Goal: Task Accomplishment & Management: Manage account settings

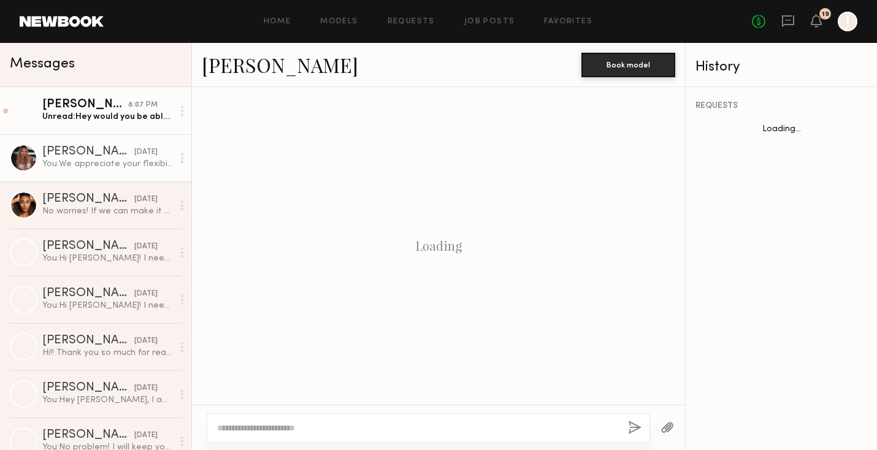
scroll to position [1280, 0]
click at [94, 114] on div "Unread: Hey would you be able to give me a quick call [DATE] after 2pm?" at bounding box center [107, 117] width 131 height 12
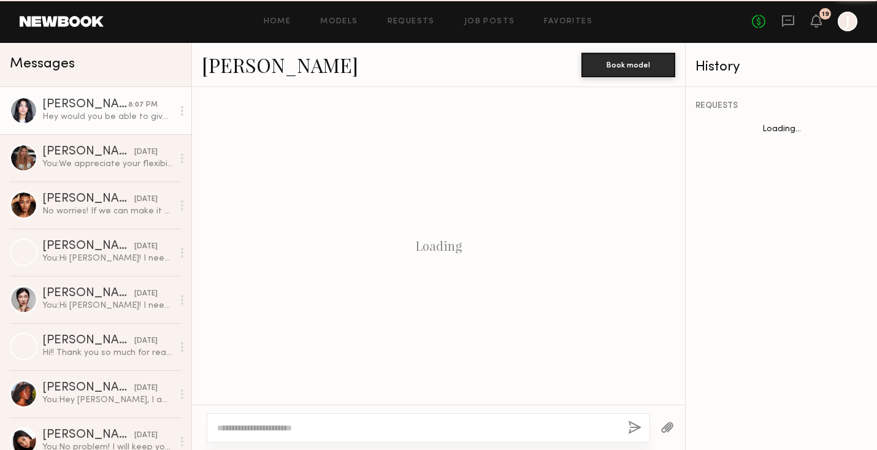
scroll to position [1355, 0]
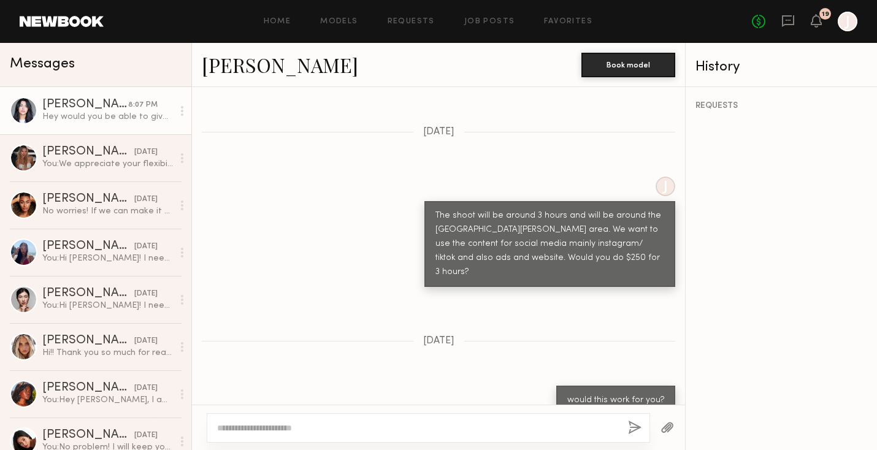
click at [291, 424] on textarea at bounding box center [417, 428] width 401 height 12
click at [257, 428] on textarea at bounding box center [417, 428] width 401 height 12
type textarea "**********"
click at [640, 431] on button "button" at bounding box center [634, 428] width 13 height 15
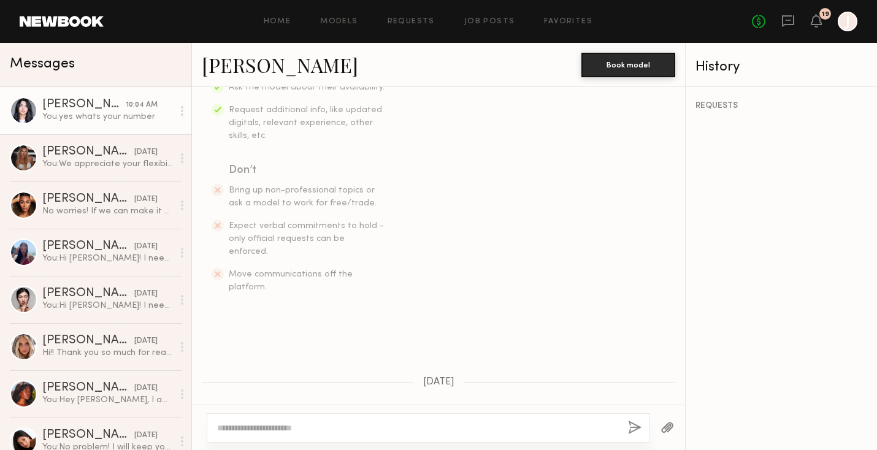
scroll to position [1600, 0]
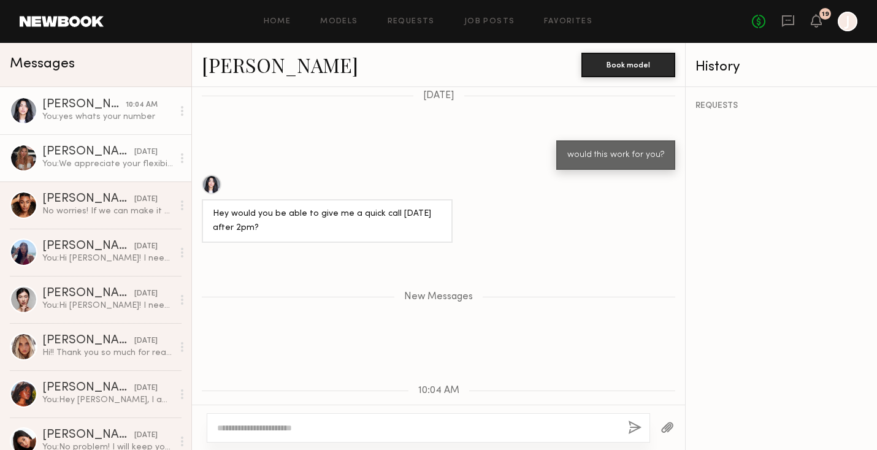
click at [155, 170] on link "[PERSON_NAME] [DATE] You: We appreciate your flexibility! Just want to confirm …" at bounding box center [95, 157] width 191 height 47
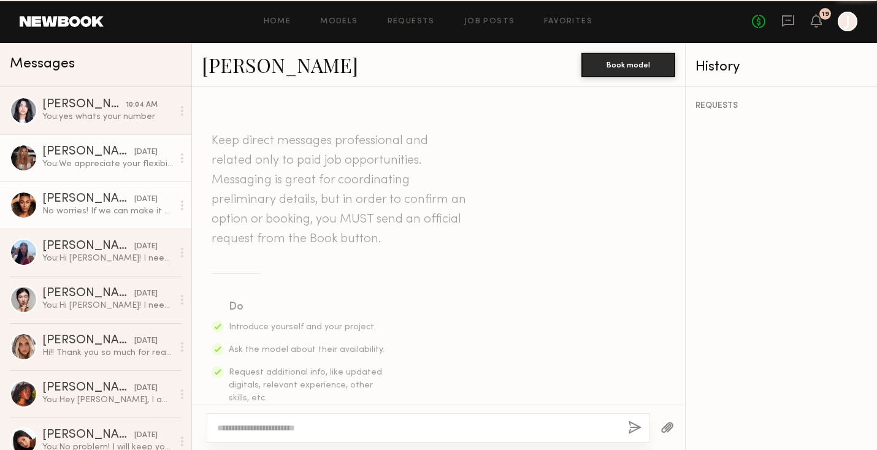
scroll to position [1280, 0]
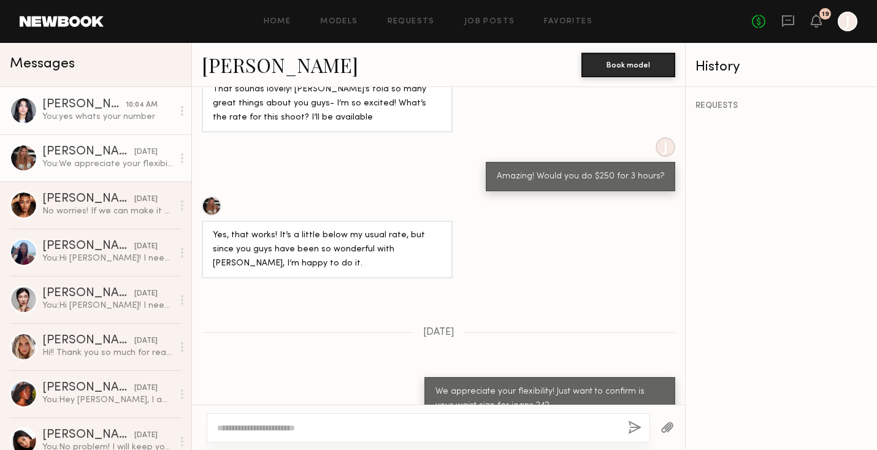
click at [131, 131] on link "Fifi K. 10:04 AM You: yes whats your number" at bounding box center [95, 110] width 191 height 47
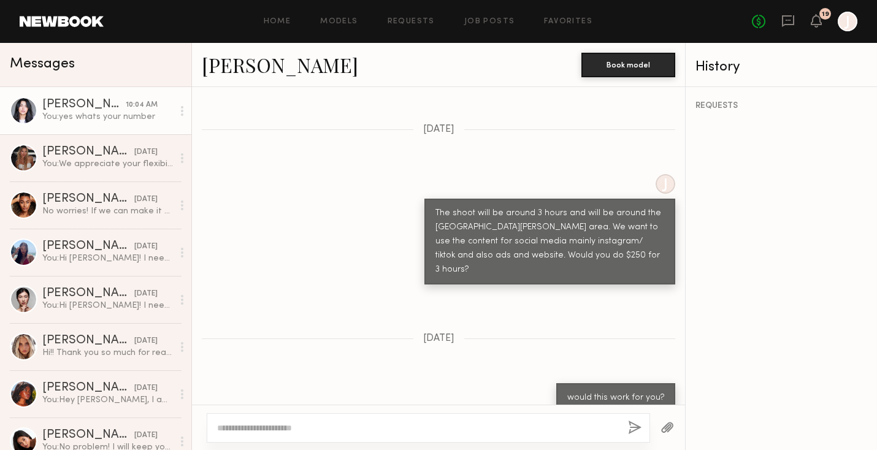
scroll to position [1507, 0]
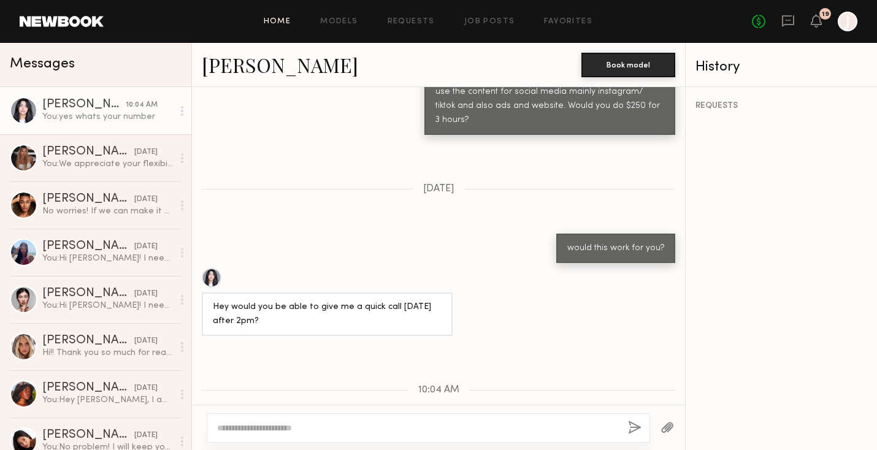
click at [281, 18] on link "Home" at bounding box center [278, 22] width 28 height 8
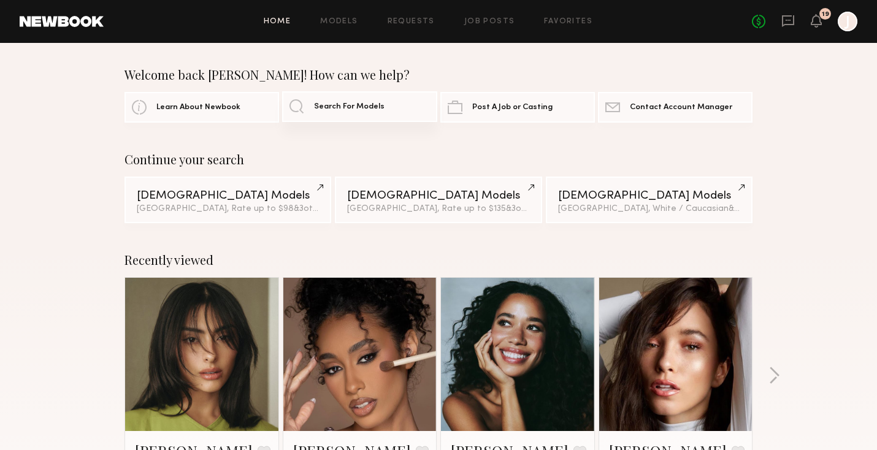
click at [338, 113] on link "Search For Models" at bounding box center [359, 106] width 155 height 31
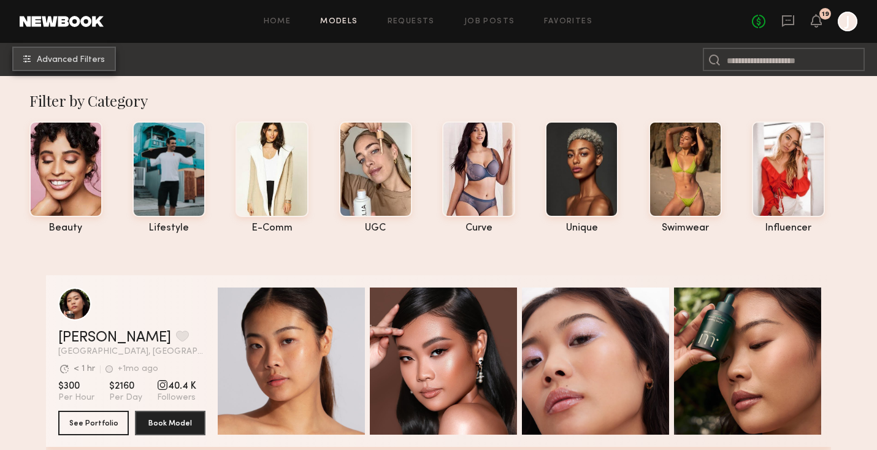
click at [56, 63] on span "Advanced Filters" at bounding box center [71, 60] width 68 height 9
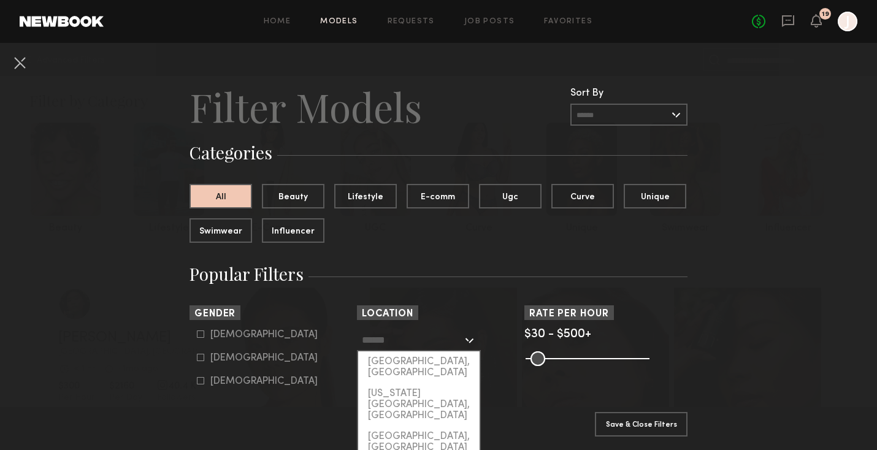
click at [451, 341] on input "text" at bounding box center [412, 339] width 101 height 21
click at [429, 365] on div "[GEOGRAPHIC_DATA], [GEOGRAPHIC_DATA]" at bounding box center [418, 367] width 121 height 32
type input "**********"
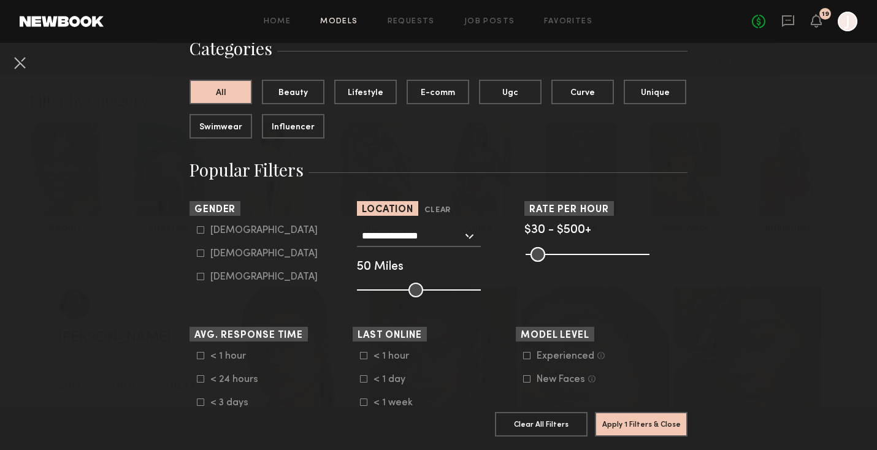
scroll to position [145, 0]
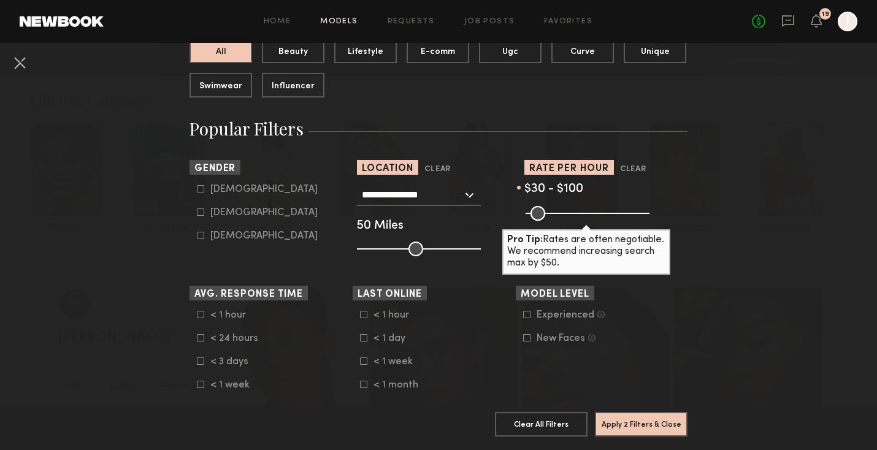
drag, startPoint x: 638, startPoint y: 208, endPoint x: 549, endPoint y: 209, distance: 89.5
type input "***"
click at [549, 209] on input "range" at bounding box center [588, 213] width 124 height 15
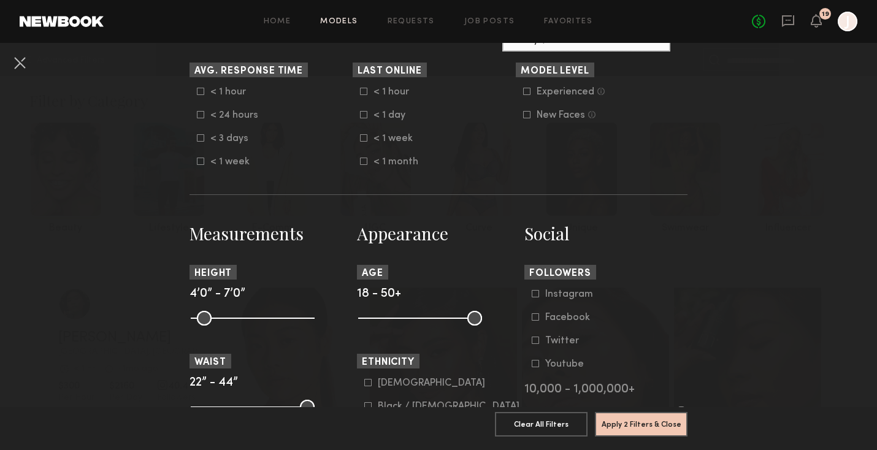
scroll to position [372, 0]
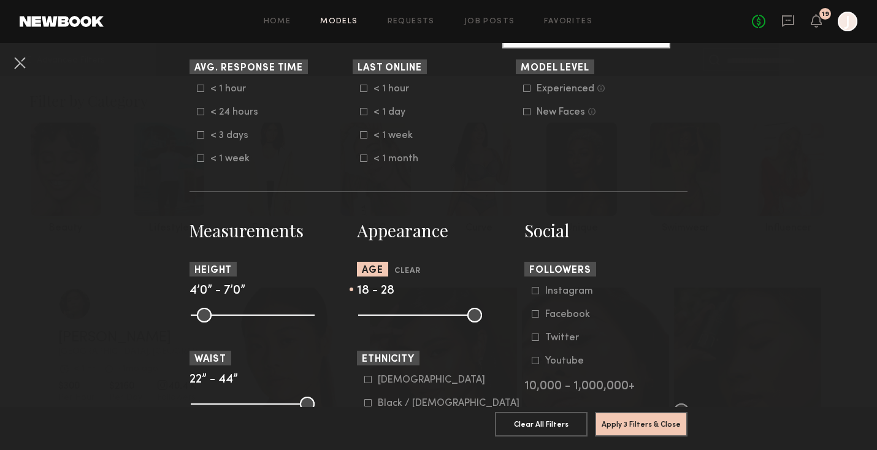
drag, startPoint x: 478, startPoint y: 322, endPoint x: 398, endPoint y: 315, distance: 80.1
type input "**"
click at [398, 315] on input "range" at bounding box center [420, 315] width 124 height 15
drag, startPoint x: 309, startPoint y: 322, endPoint x: 270, endPoint y: 318, distance: 39.5
type input "**"
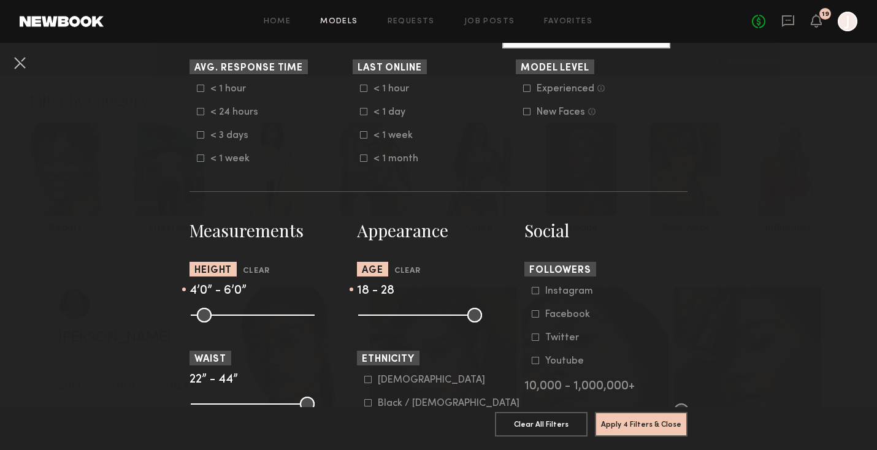
click at [270, 318] on input "range" at bounding box center [253, 315] width 124 height 15
drag, startPoint x: 197, startPoint y: 314, endPoint x: 248, endPoint y: 319, distance: 51.8
type input "**"
click at [248, 319] on input "range" at bounding box center [253, 315] width 124 height 15
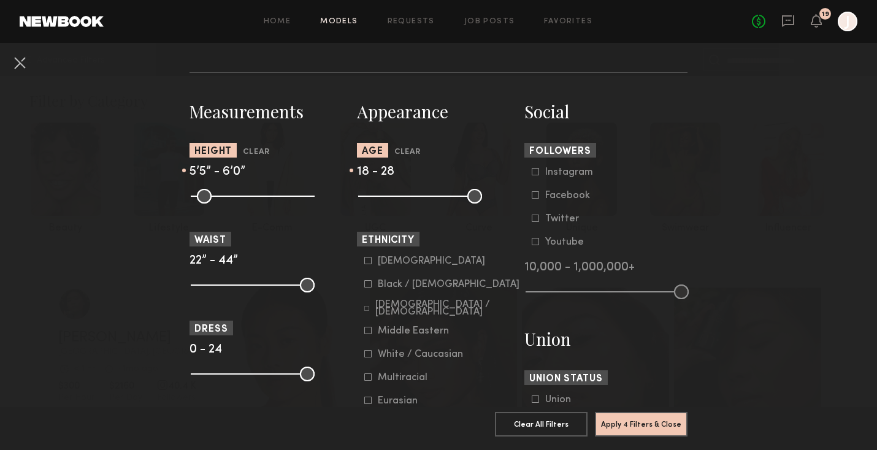
scroll to position [513, 0]
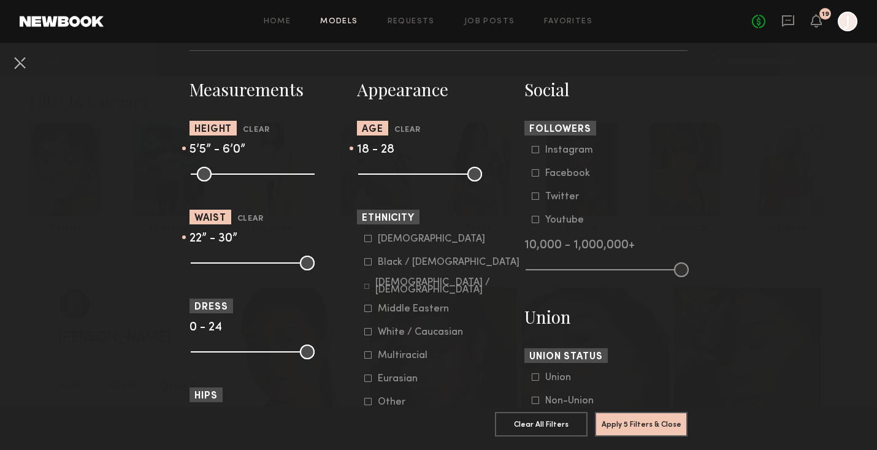
drag, startPoint x: 312, startPoint y: 264, endPoint x: 240, endPoint y: 263, distance: 71.8
type input "**"
click at [239, 263] on input "range" at bounding box center [253, 263] width 124 height 15
drag, startPoint x: 196, startPoint y: 262, endPoint x: 220, endPoint y: 264, distance: 24.6
type input "**"
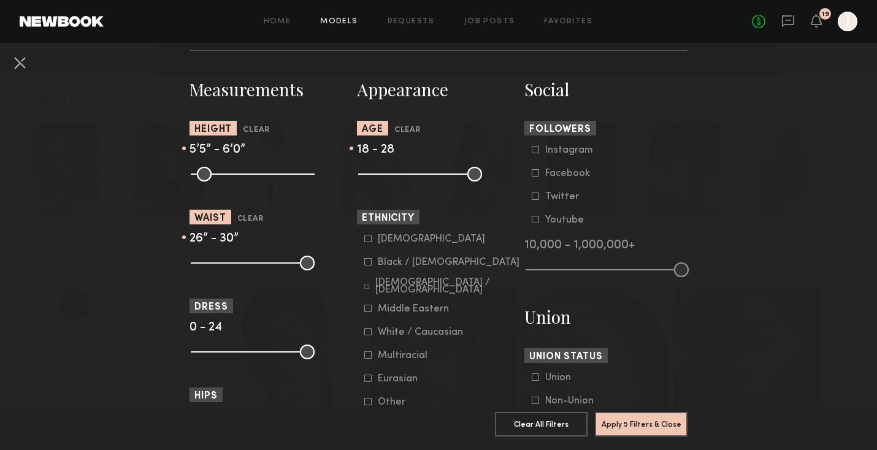
click at [220, 264] on input "range" at bounding box center [253, 263] width 124 height 15
drag, startPoint x: 237, startPoint y: 264, endPoint x: 223, endPoint y: 264, distance: 14.1
type input "**"
click at [223, 264] on input "range" at bounding box center [253, 263] width 124 height 15
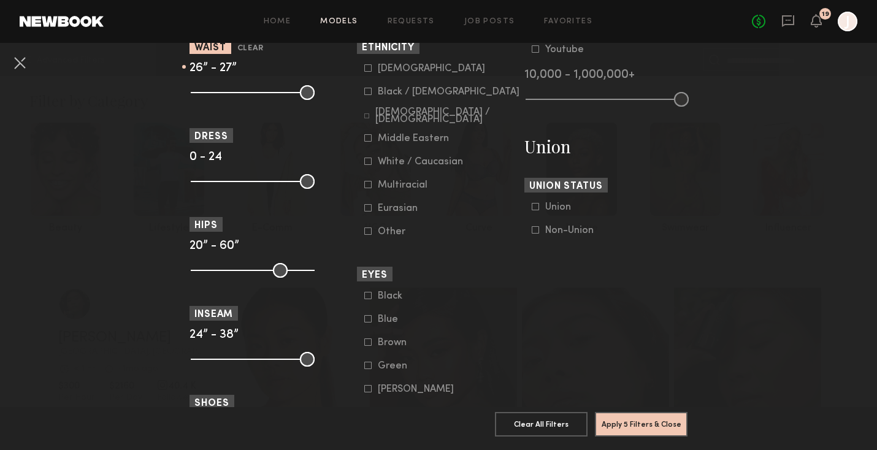
scroll to position [691, 0]
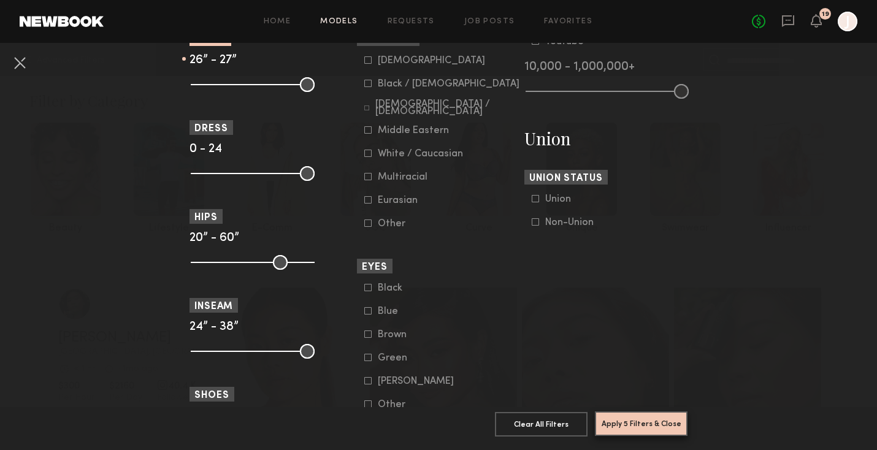
click at [635, 411] on button "Apply 5 Filters & Close" at bounding box center [641, 423] width 93 height 25
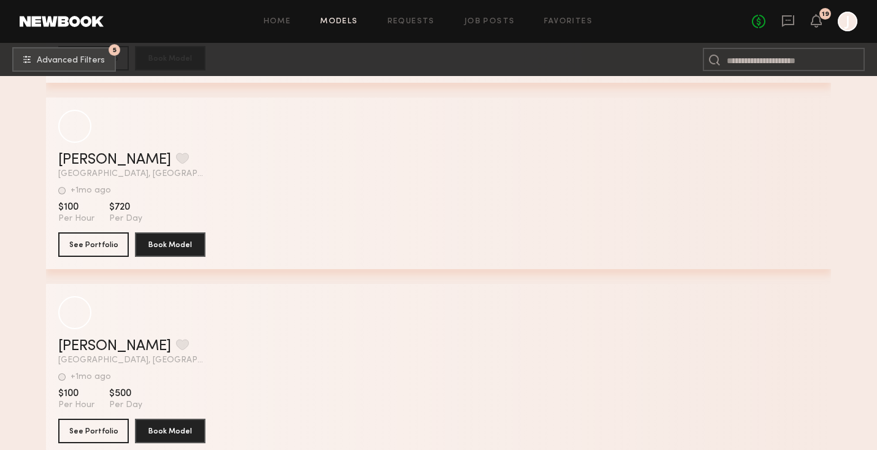
scroll to position [14191, 0]
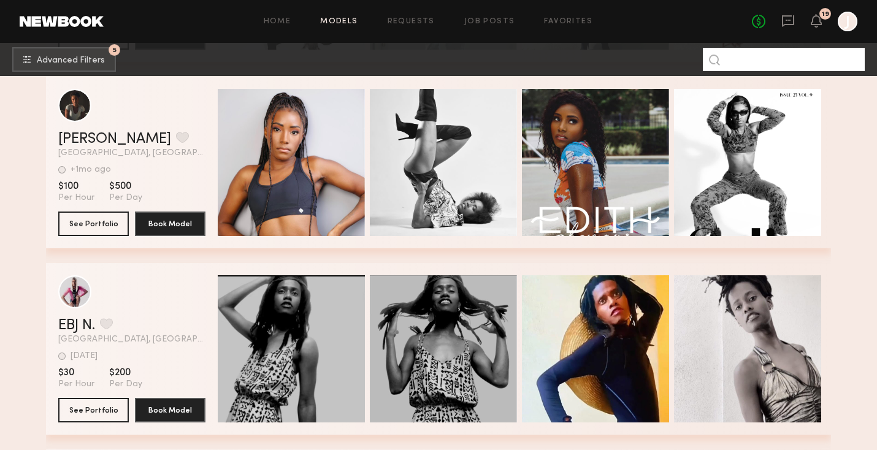
click at [732, 56] on input at bounding box center [784, 59] width 162 height 23
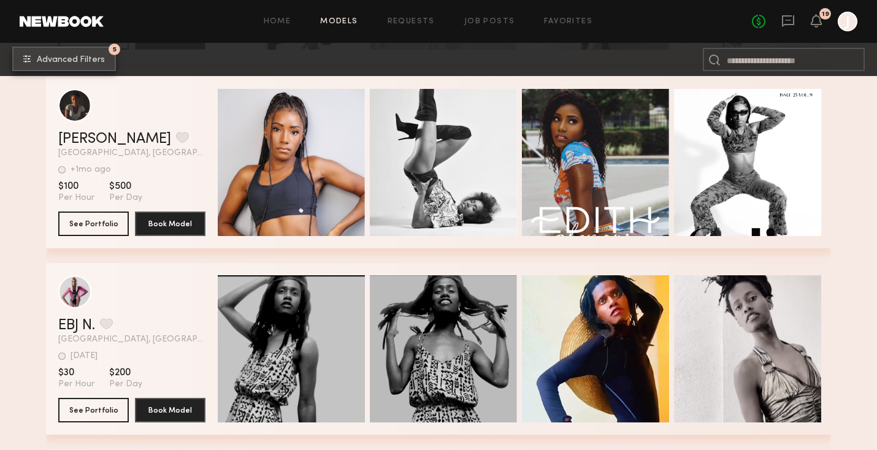
click at [74, 56] on span "Advanced Filters" at bounding box center [71, 60] width 68 height 9
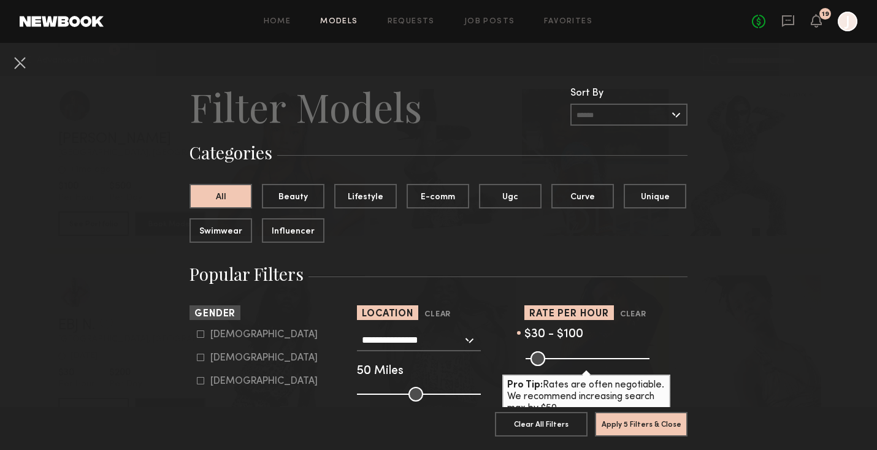
click at [231, 362] on div "Female" at bounding box center [263, 357] width 107 height 7
type input "**"
click at [645, 429] on button "Apply 6 Filters & Close" at bounding box center [641, 423] width 93 height 25
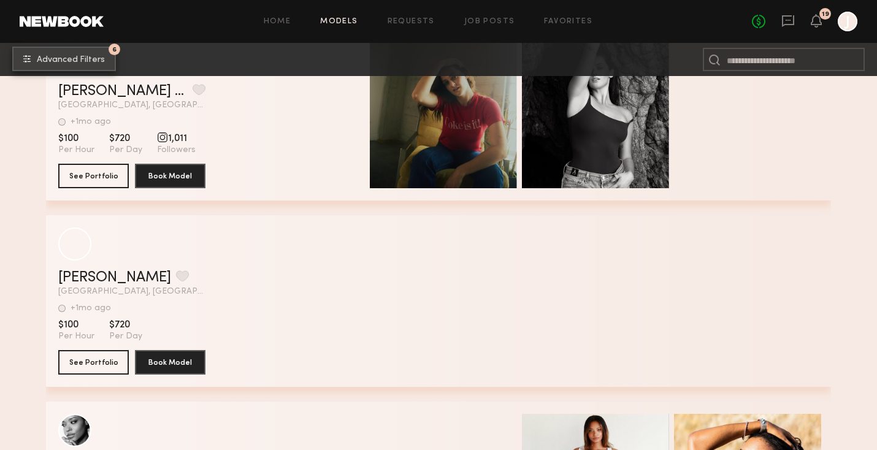
scroll to position [12178, 0]
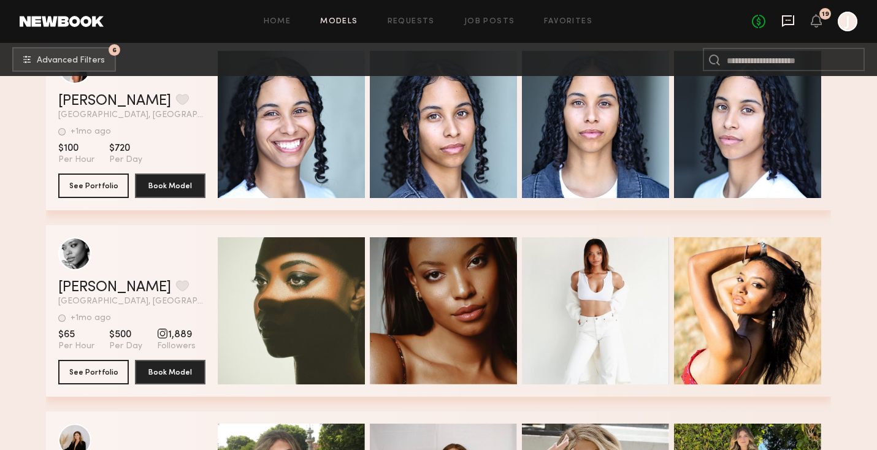
click at [788, 17] on icon at bounding box center [787, 20] width 13 height 13
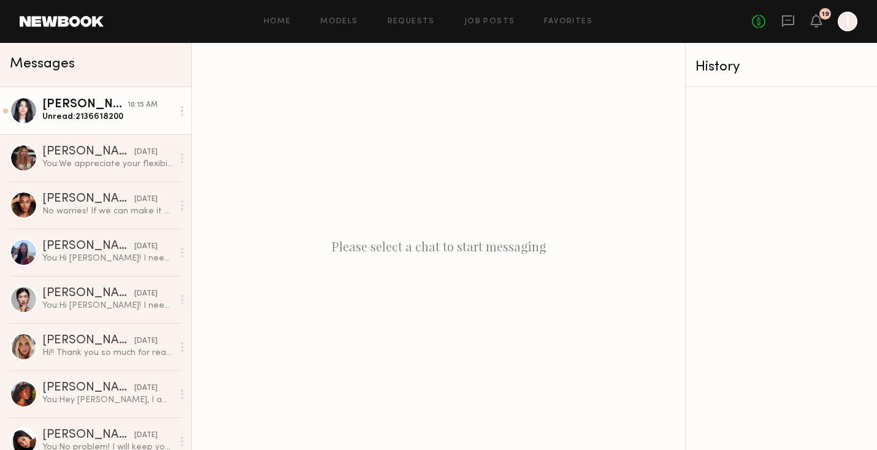
click at [63, 108] on div "Fifi K." at bounding box center [84, 105] width 85 height 12
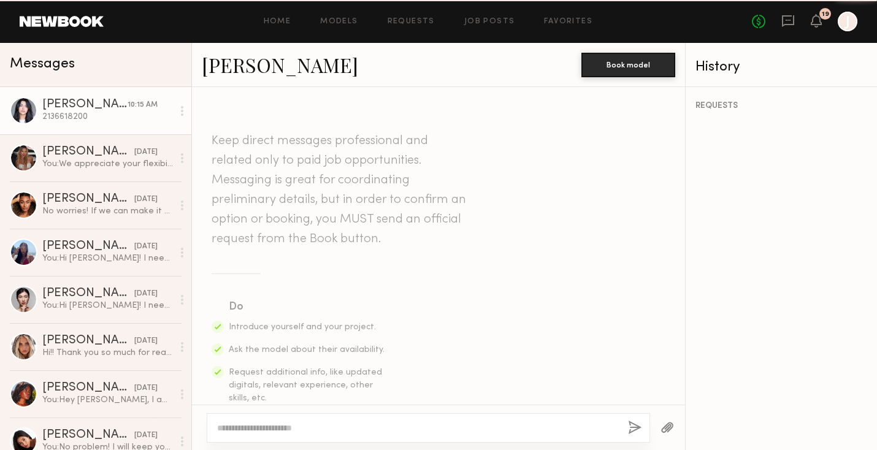
scroll to position [1566, 0]
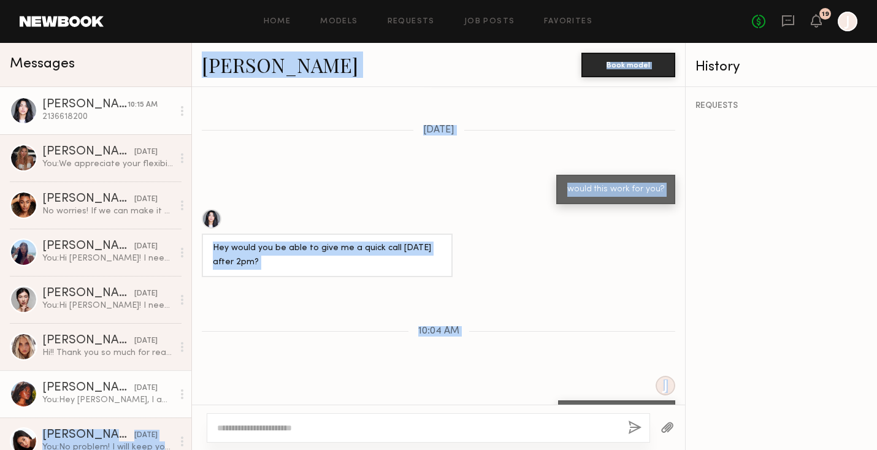
drag, startPoint x: 261, startPoint y: 376, endPoint x: 186, endPoint y: 376, distance: 75.4
click at [186, 376] on div "Messages Fifi K. 10:15 AM 2136618200 Beata J. yesterday You: We appreciate your…" at bounding box center [438, 246] width 877 height 407
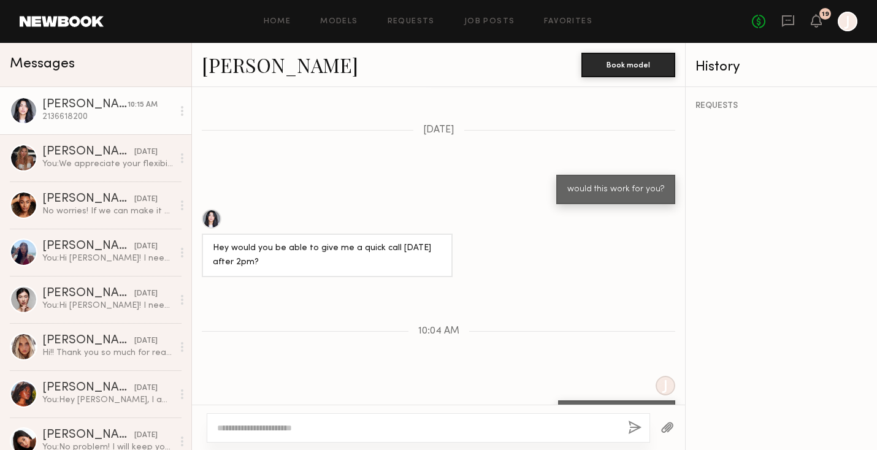
click at [224, 399] on div "Keep direct messages professional and related only to paid job opportunities. M…" at bounding box center [438, 246] width 493 height 318
click at [224, 443] on div "2136618200" at bounding box center [240, 450] width 54 height 14
copy div "2136618200"
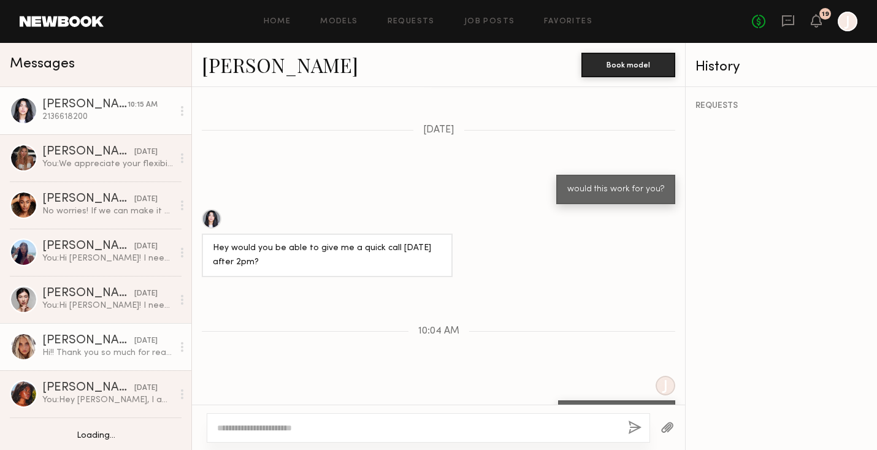
scroll to position [137, 0]
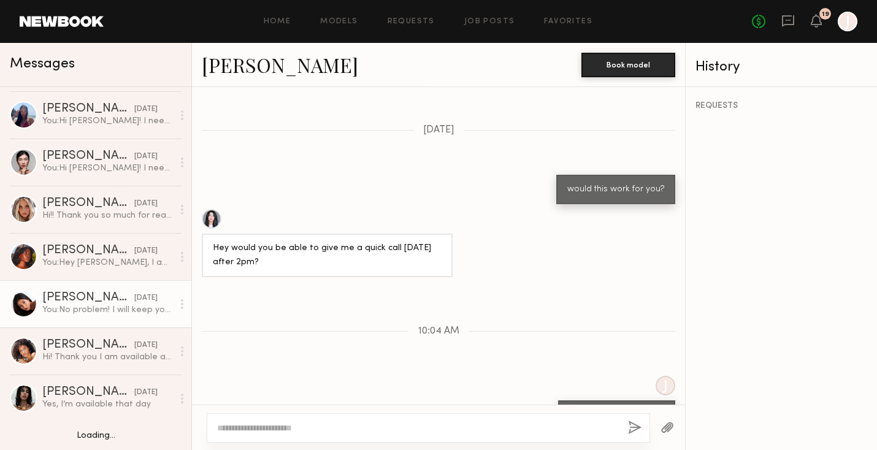
click at [107, 307] on div "You: No problem! I will keep you in mind for future shoots" at bounding box center [107, 310] width 131 height 12
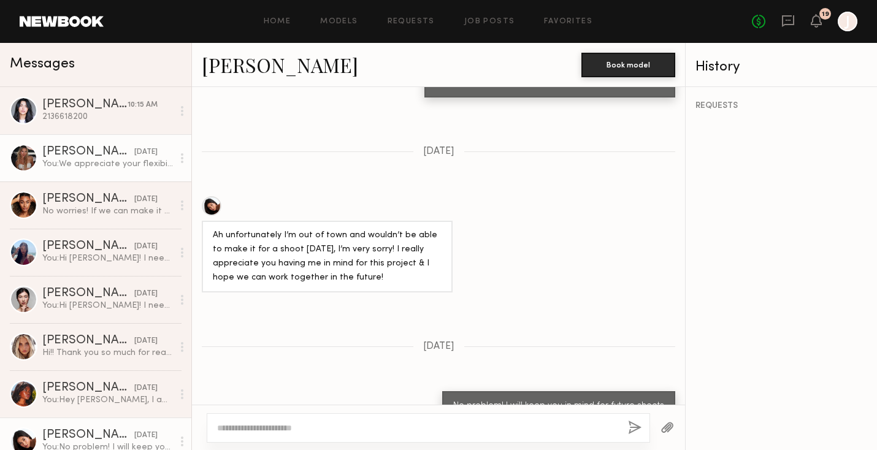
click at [99, 163] on div "You: We appreciate your flexibility! Just want to confirm is your waist size fo…" at bounding box center [107, 164] width 131 height 12
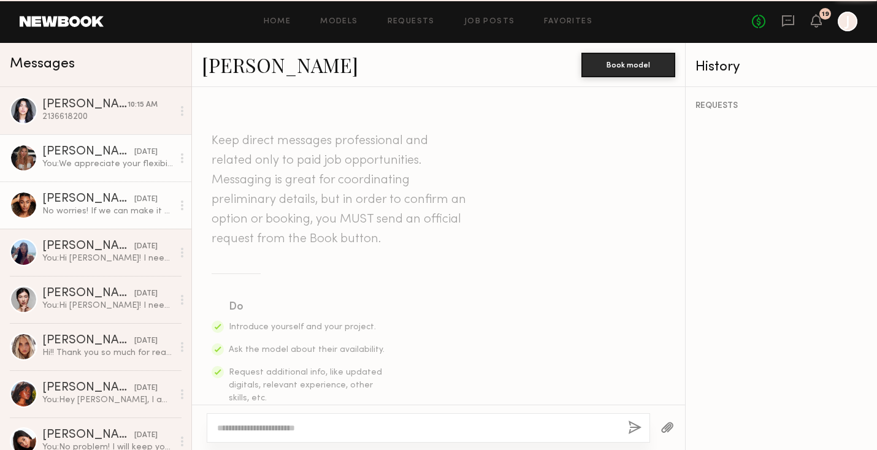
scroll to position [1280, 0]
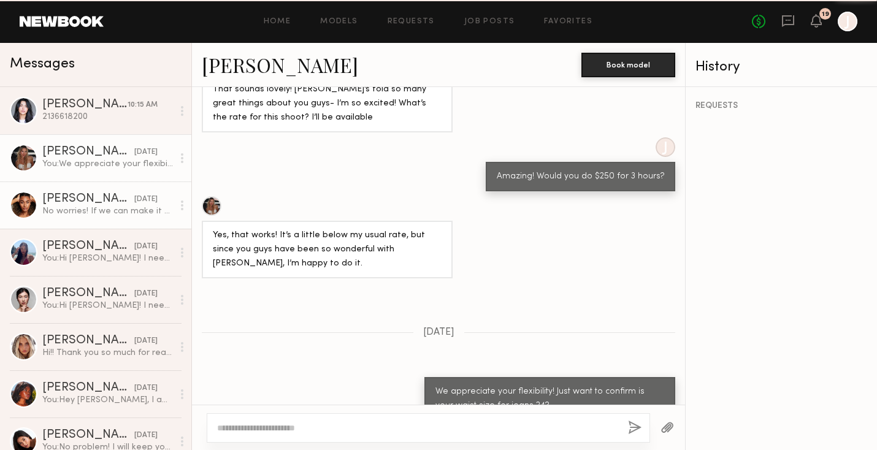
click at [89, 204] on div "Desree H." at bounding box center [88, 199] width 92 height 12
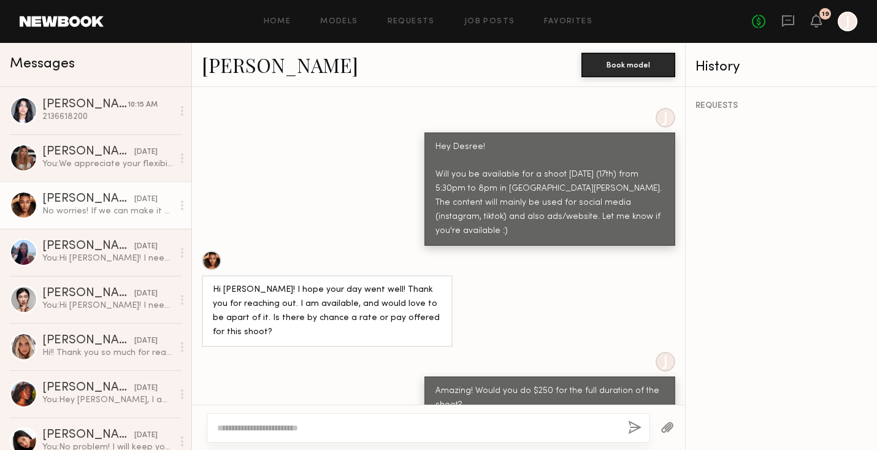
scroll to position [989, 0]
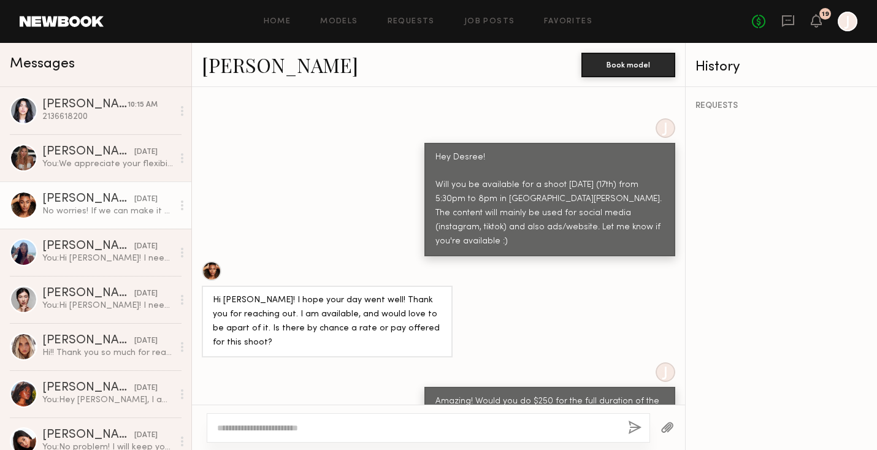
click at [248, 69] on link "Desree H." at bounding box center [280, 65] width 156 height 26
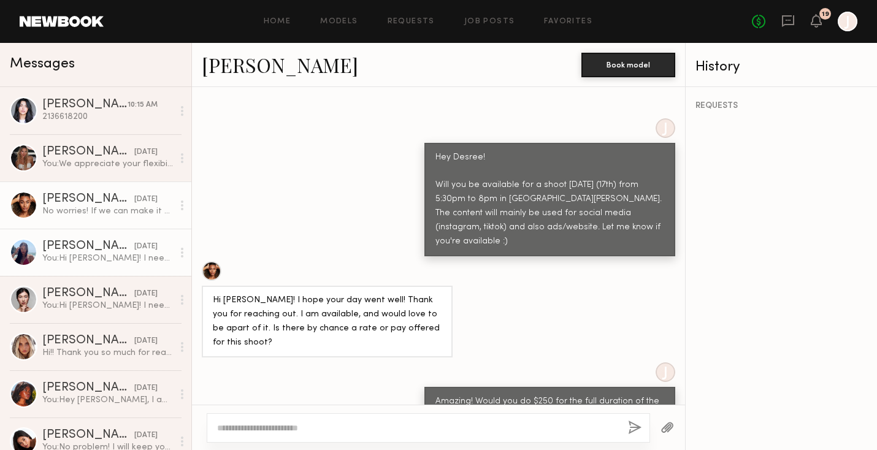
click at [86, 253] on div "You: Hi Soriya! I need a model for a Grace in LA shoot next Wednesday the 17th …" at bounding box center [107, 259] width 131 height 12
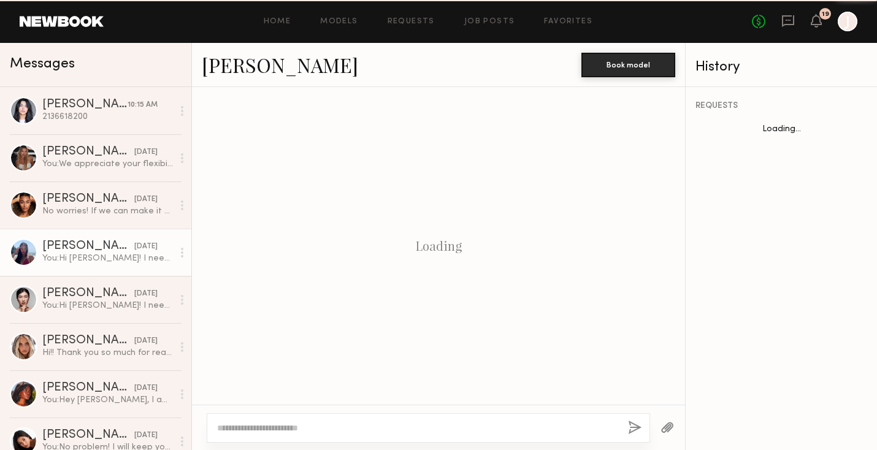
scroll to position [396, 0]
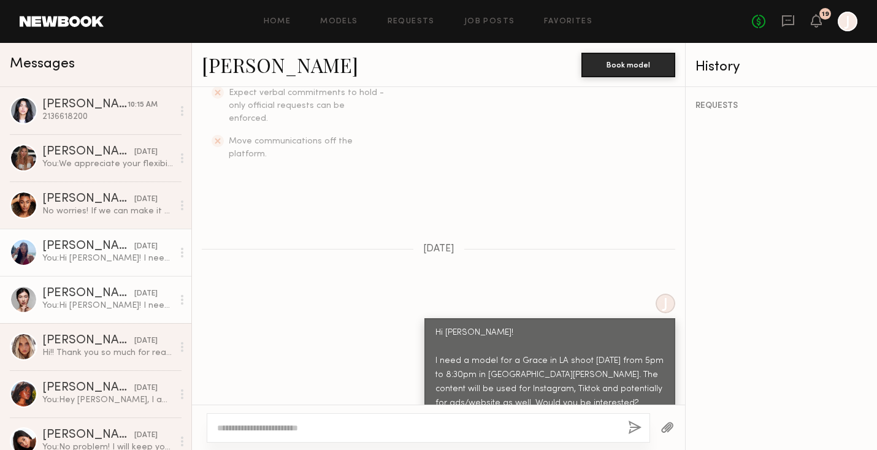
click at [66, 298] on div "Malika K." at bounding box center [88, 294] width 92 height 12
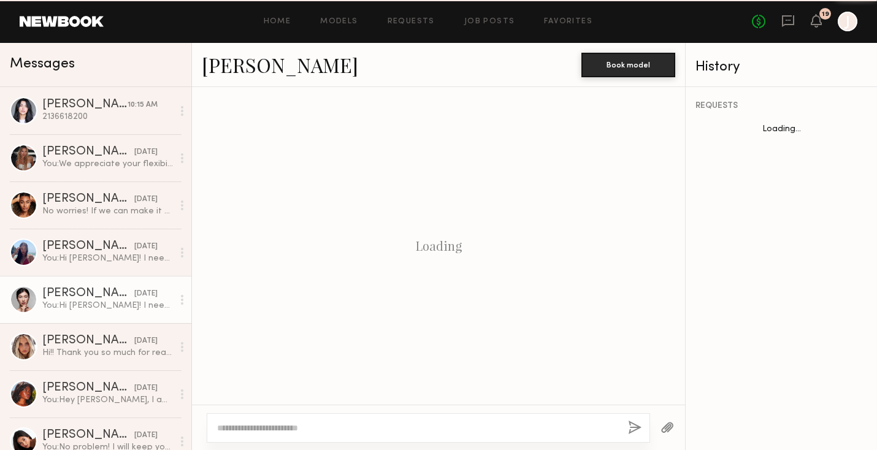
scroll to position [396, 0]
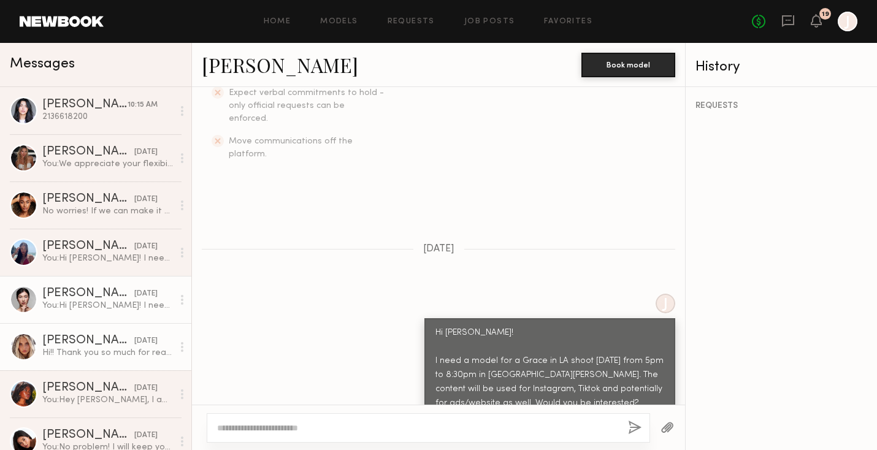
click at [67, 334] on link "Allea S. 09/12/2025 Hi!! Thank you so much for reaching out! Unfortunately I am…" at bounding box center [95, 346] width 191 height 47
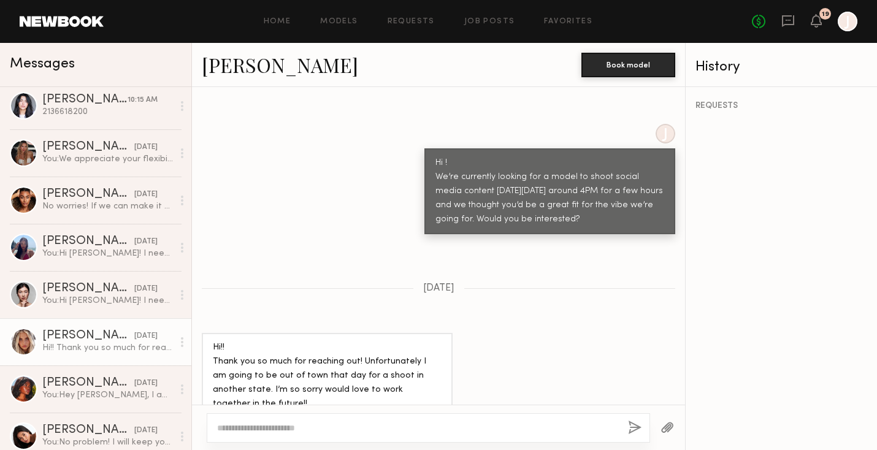
scroll to position [6, 0]
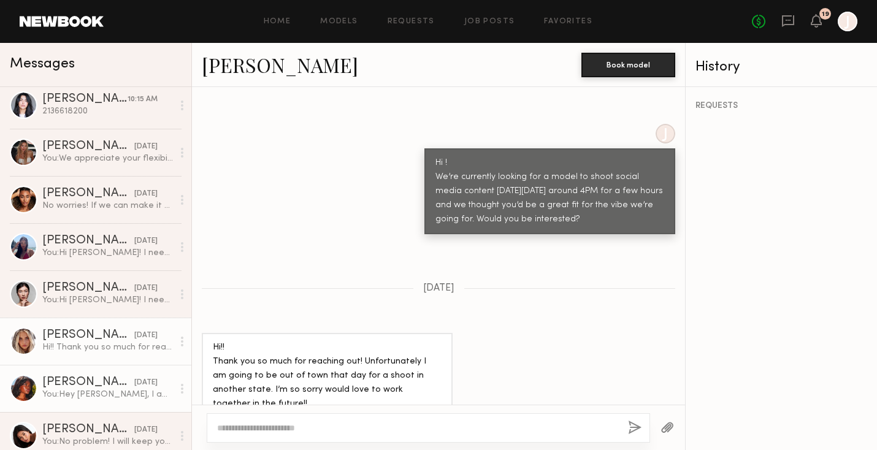
click at [73, 385] on div "Mia H." at bounding box center [88, 383] width 92 height 12
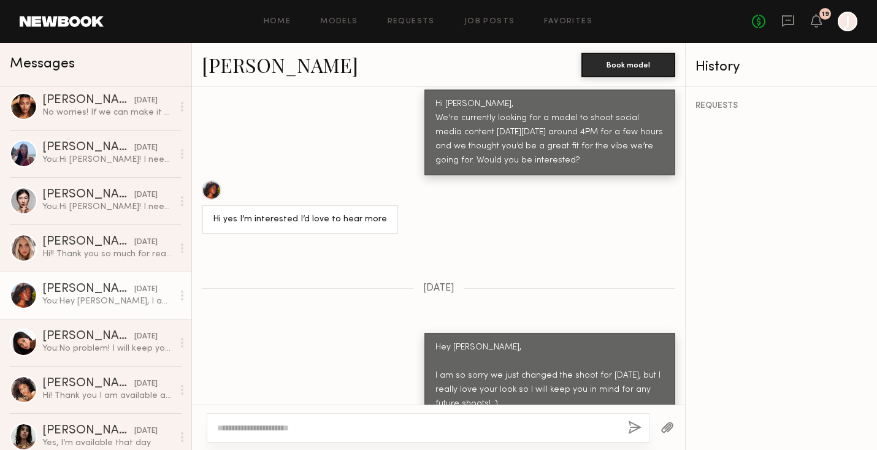
scroll to position [113, 0]
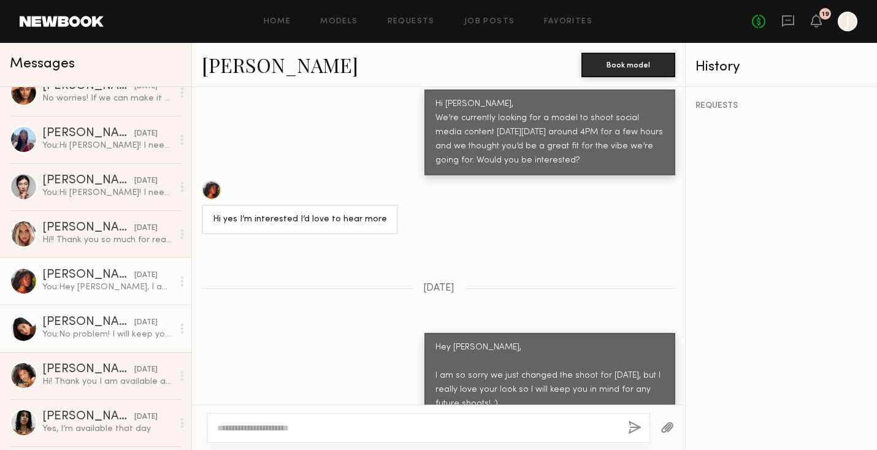
click at [94, 332] on div "You: No problem! I will keep you in mind for future shoots" at bounding box center [107, 335] width 131 height 12
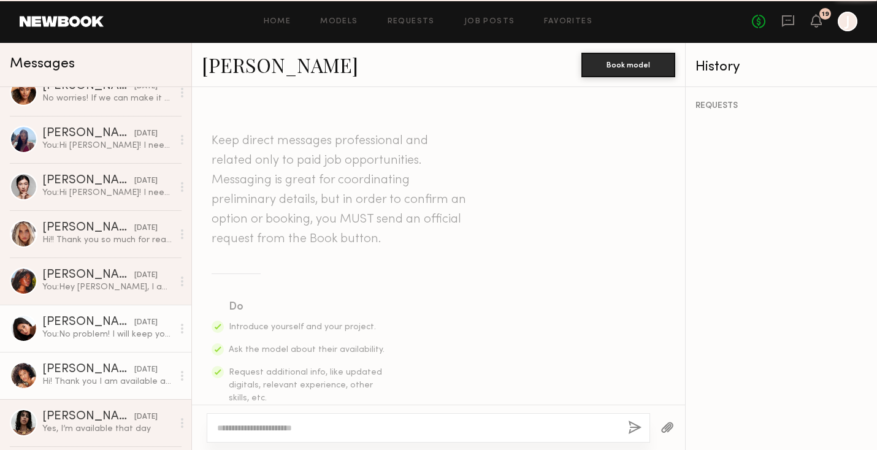
scroll to position [1106, 0]
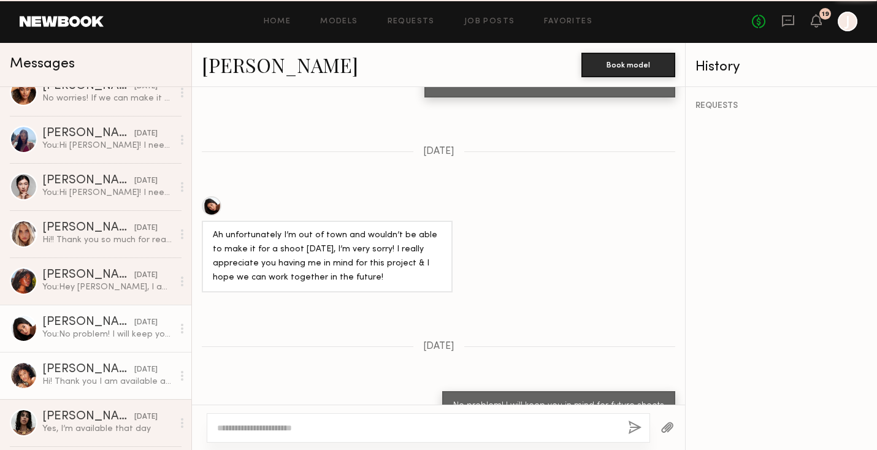
click at [94, 369] on div "Hoda E." at bounding box center [88, 370] width 92 height 12
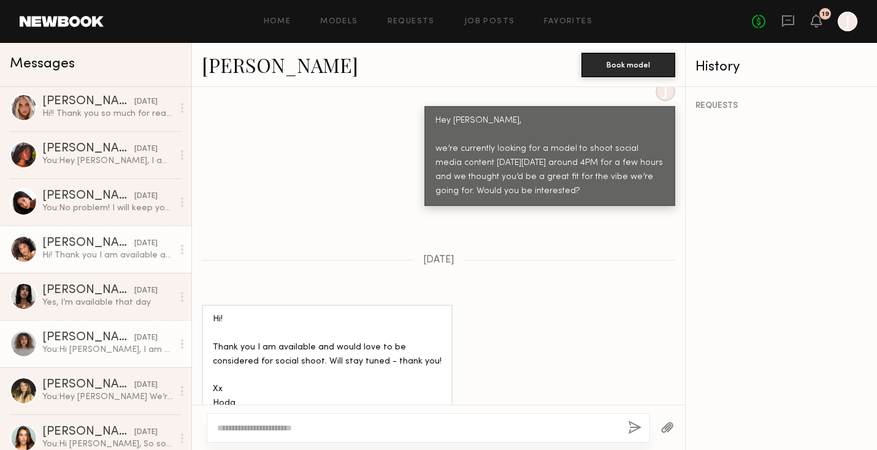
scroll to position [243, 0]
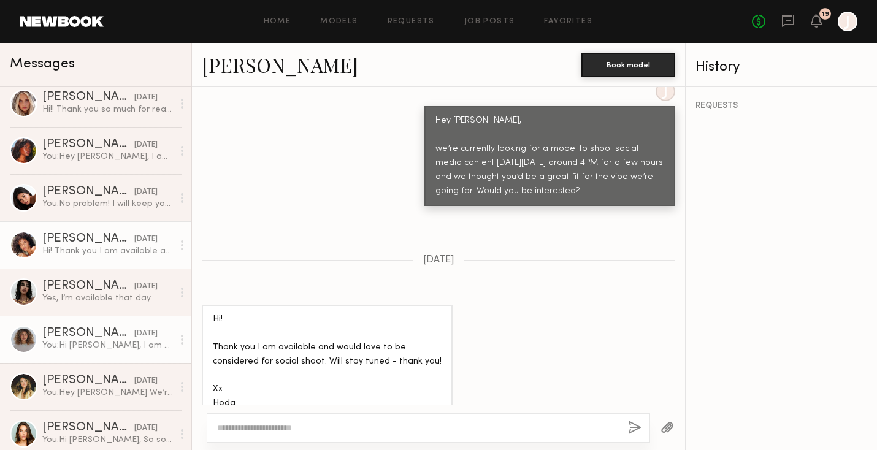
click at [99, 353] on link "Marissa C. 09/09/2025 You: Hi Marissa, I am currently looking for a model to sh…" at bounding box center [95, 339] width 191 height 47
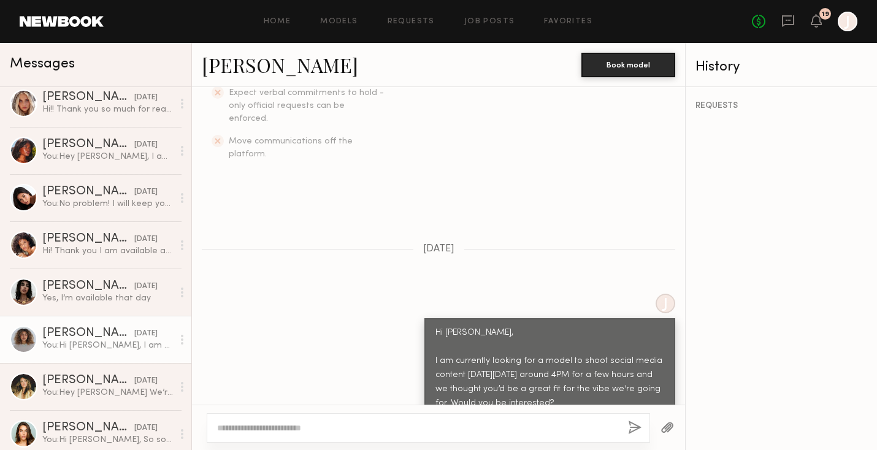
scroll to position [288, 0]
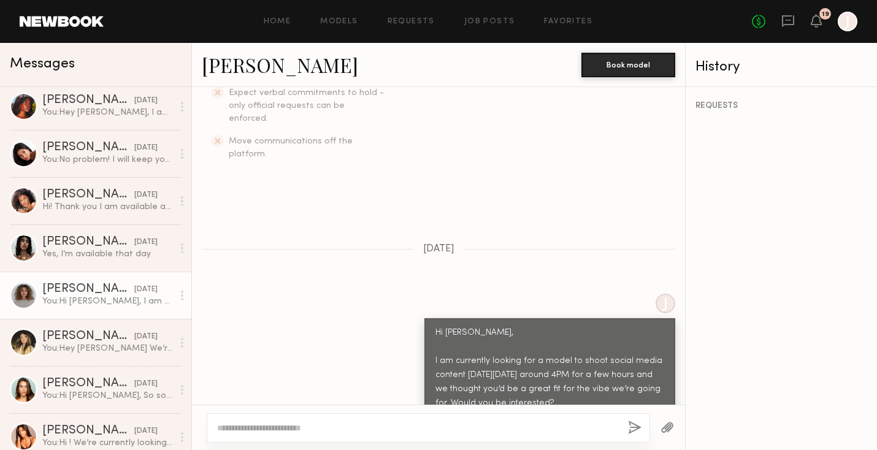
click at [99, 353] on div "You: Hey Mia We’re currently looking for a model to shoot social media content …" at bounding box center [107, 349] width 131 height 12
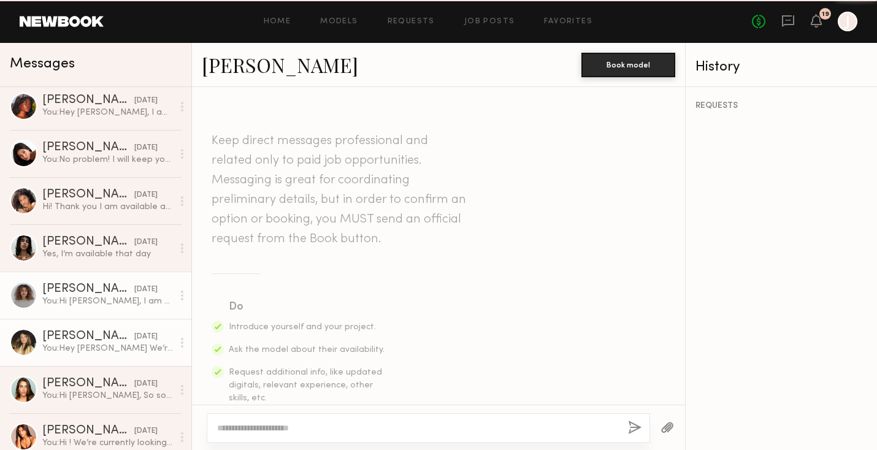
scroll to position [381, 0]
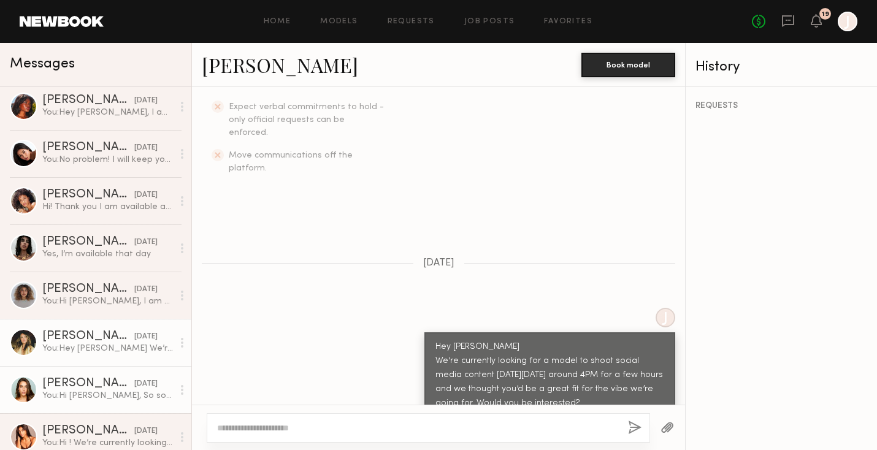
click at [92, 391] on div "You: Hi Shelby, So sorry for the confusion. Are you available next Wednesday ev…" at bounding box center [107, 396] width 131 height 12
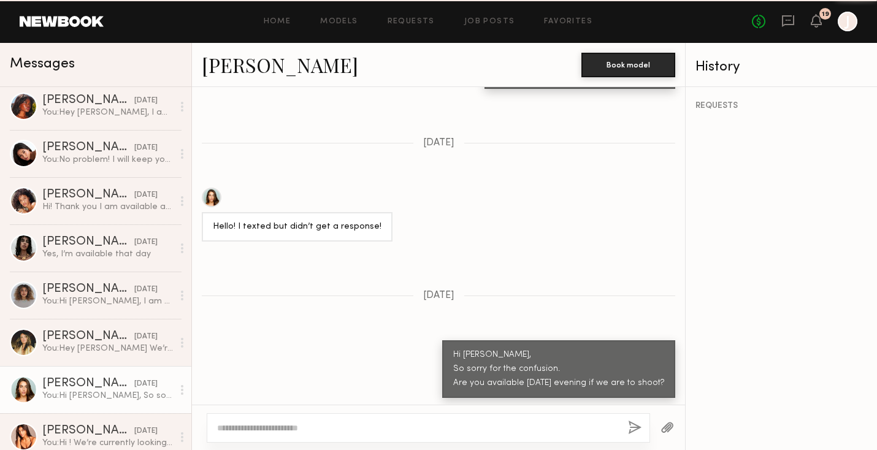
scroll to position [354, 0]
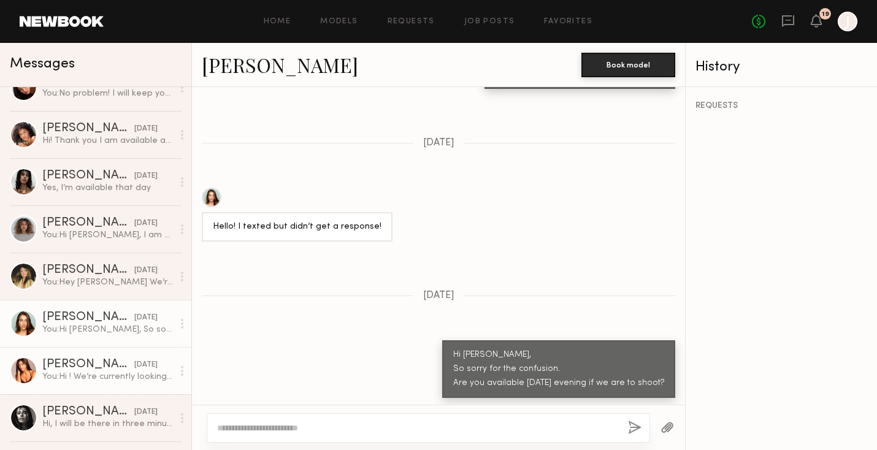
click at [100, 372] on div "You: Hi ! We’re currently looking for a model to shoot social media content on …" at bounding box center [107, 377] width 131 height 12
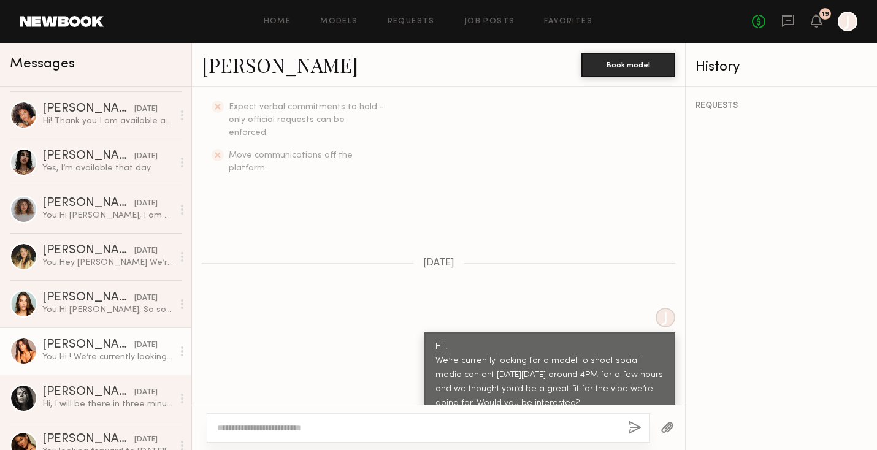
scroll to position [380, 0]
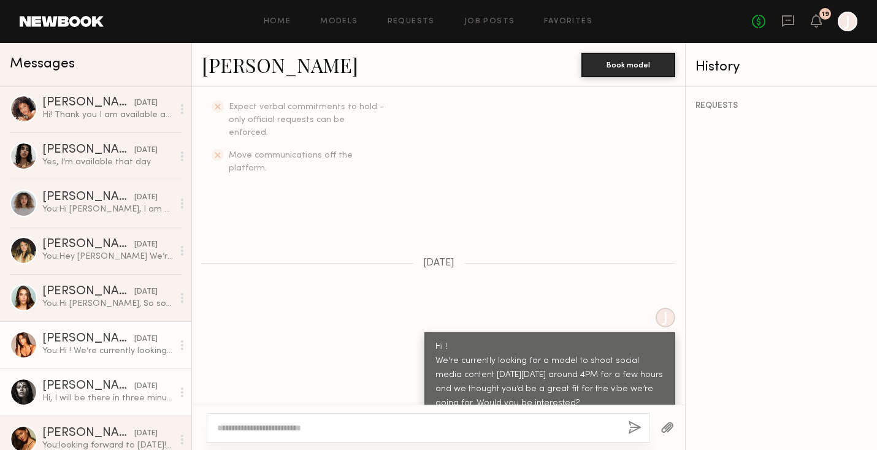
click at [98, 385] on div "Nikola S." at bounding box center [88, 386] width 92 height 12
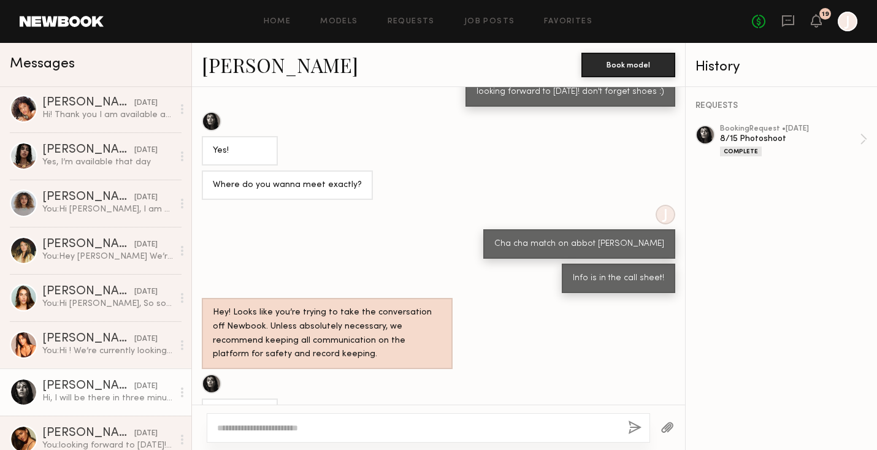
scroll to position [559, 0]
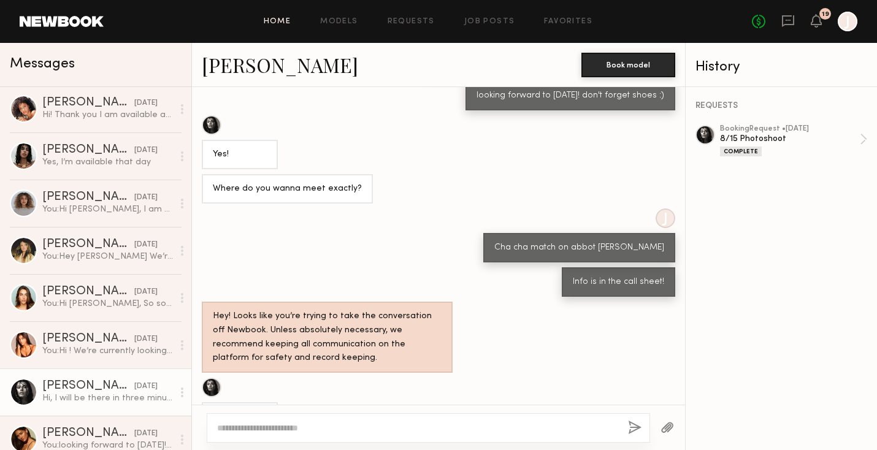
click at [278, 23] on link "Home" at bounding box center [278, 22] width 28 height 8
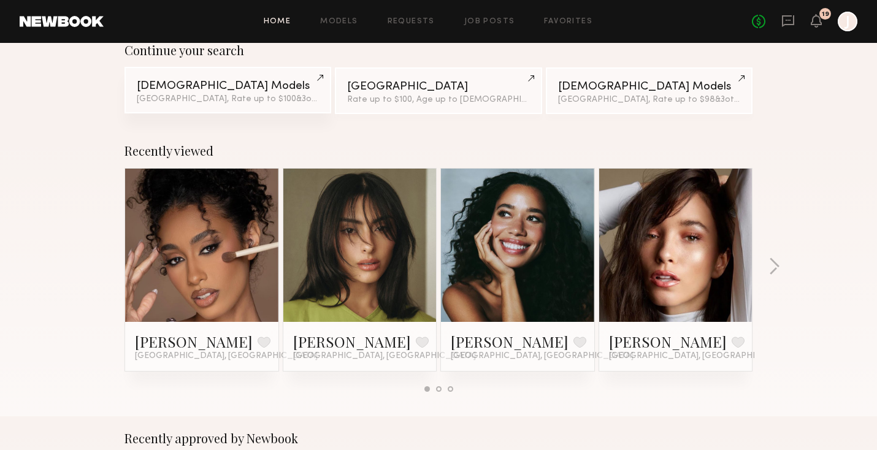
scroll to position [110, 0]
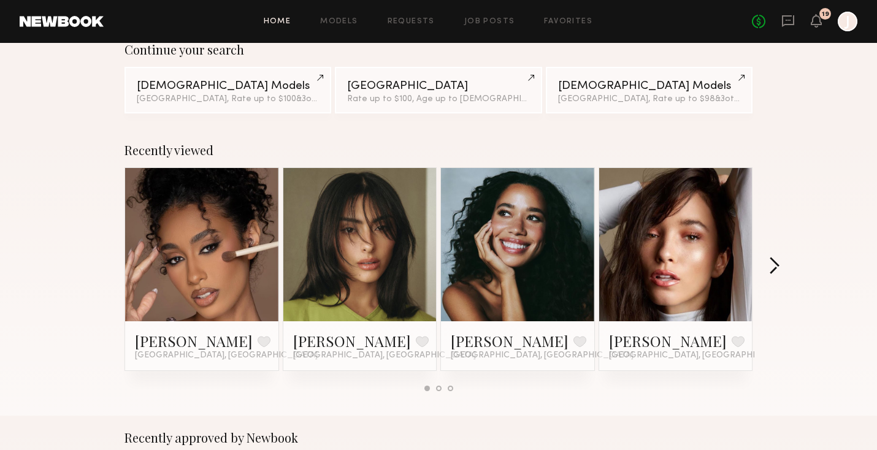
click at [773, 264] on button "button" at bounding box center [774, 267] width 12 height 20
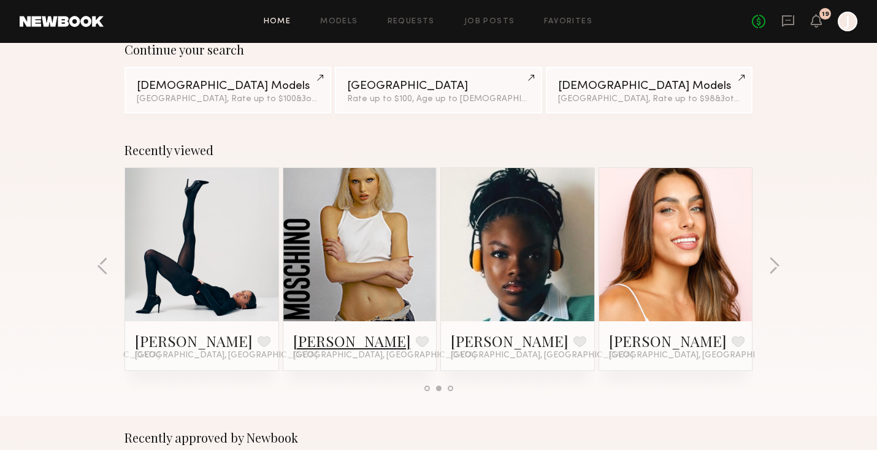
click at [342, 335] on link "Bianca A." at bounding box center [352, 341] width 118 height 20
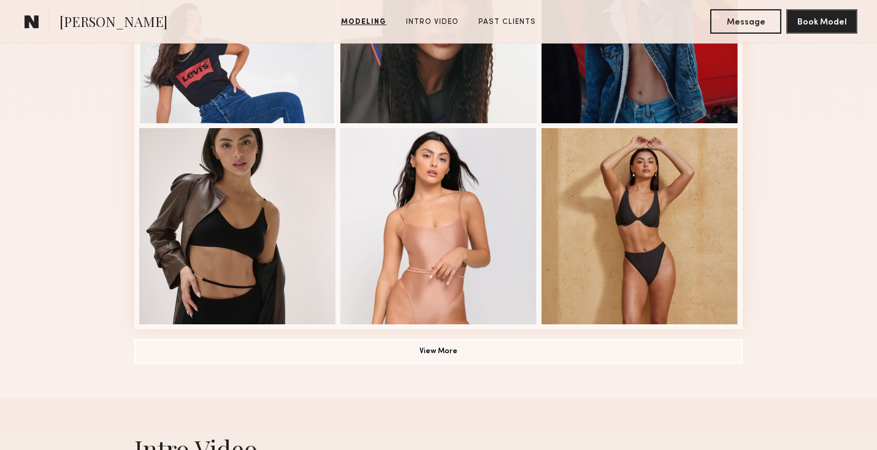
scroll to position [839, 0]
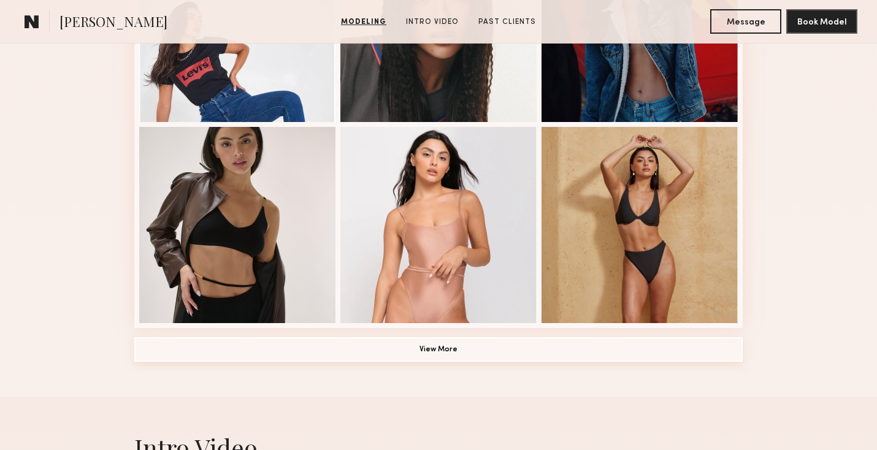
click at [268, 354] on button "View More" at bounding box center [438, 349] width 608 height 25
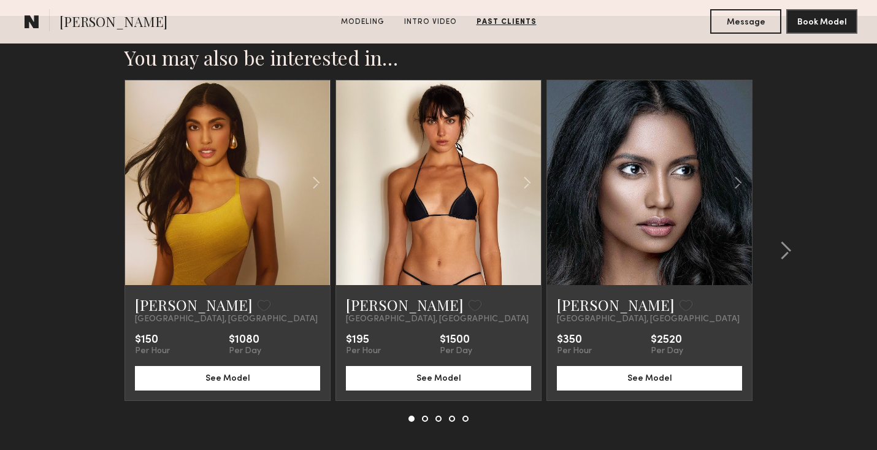
scroll to position [2575, 0]
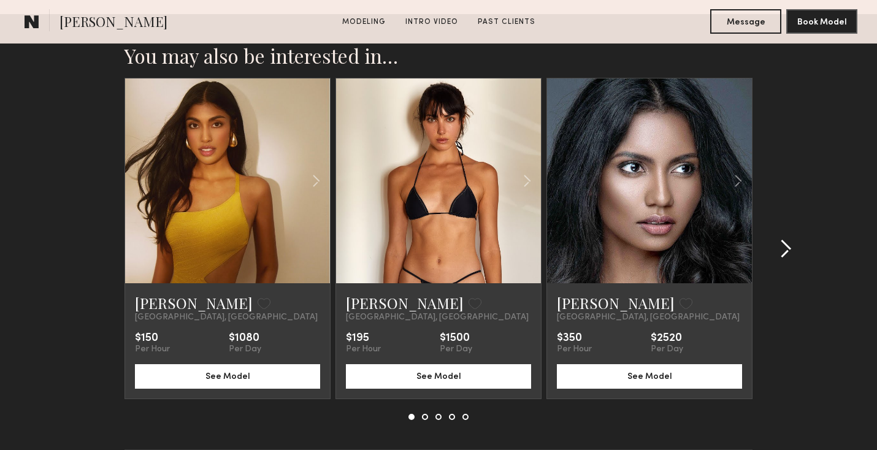
click at [787, 244] on common-icon at bounding box center [785, 249] width 12 height 20
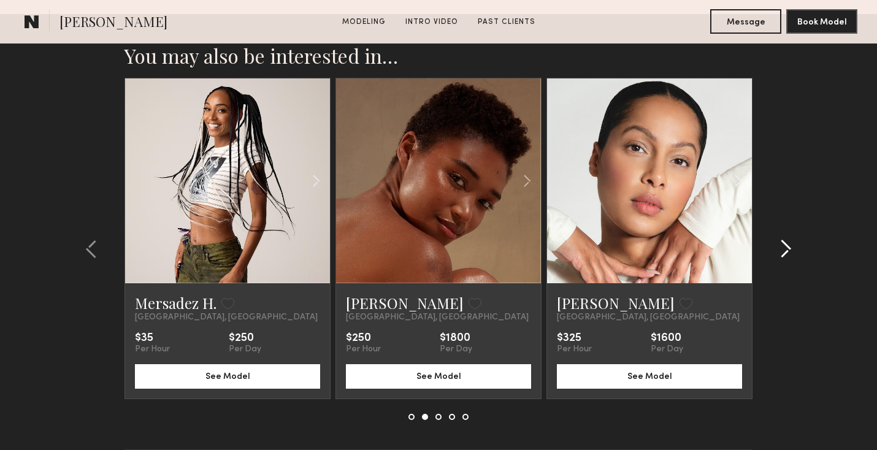
click at [787, 244] on common-icon at bounding box center [785, 249] width 12 height 20
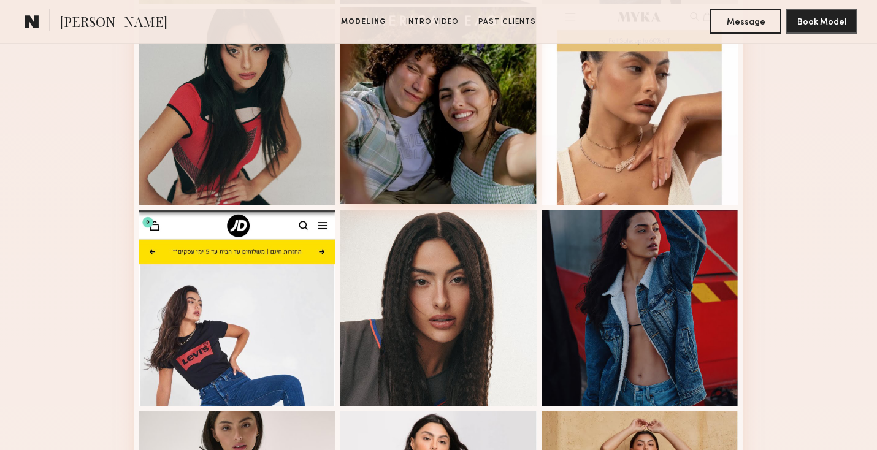
scroll to position [0, 0]
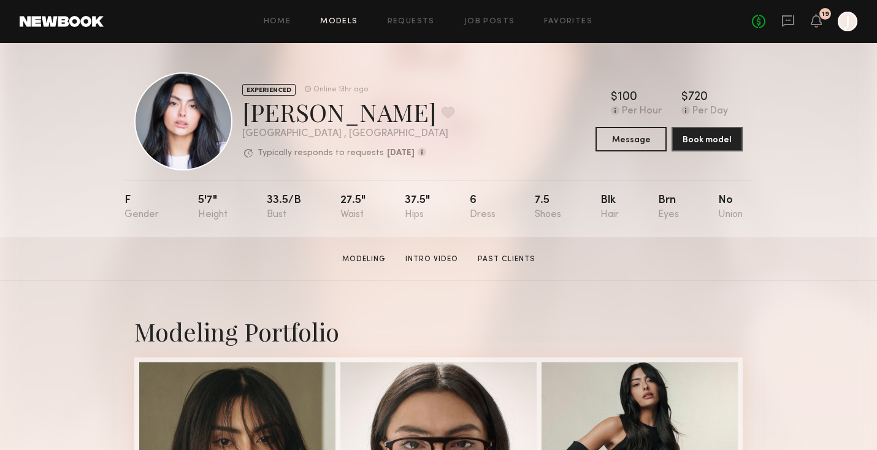
click at [330, 21] on link "Models" at bounding box center [338, 22] width 37 height 8
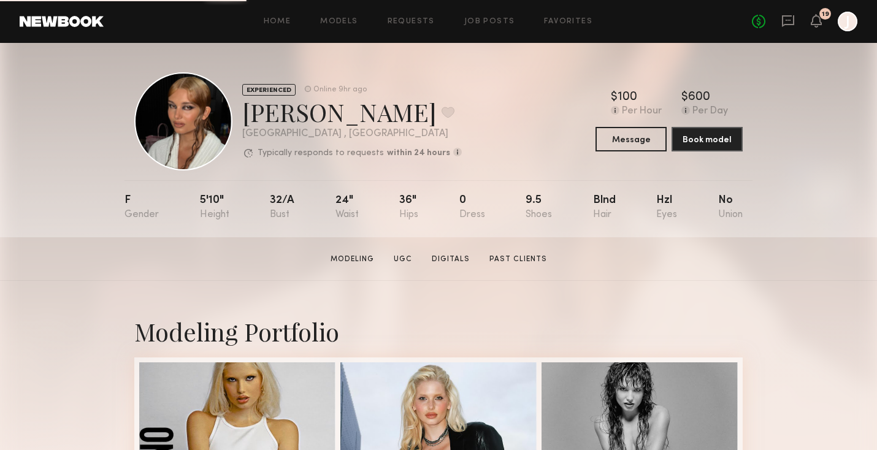
scroll to position [7, 0]
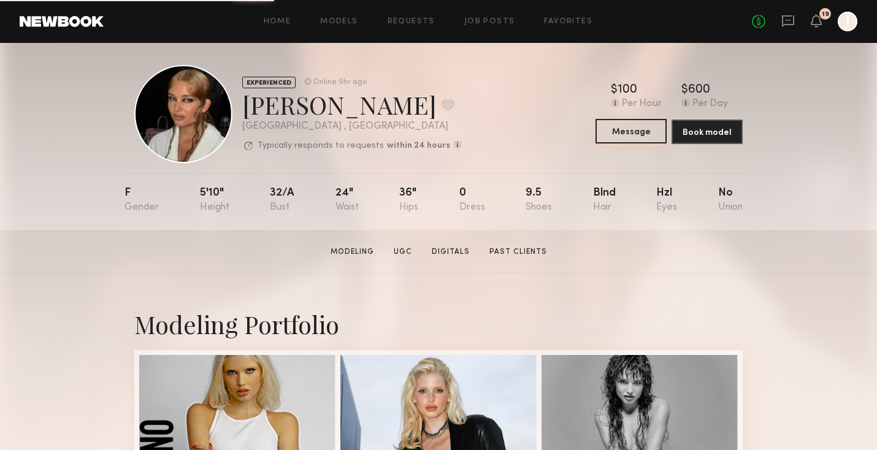
click at [635, 133] on button "Message" at bounding box center [630, 131] width 71 height 25
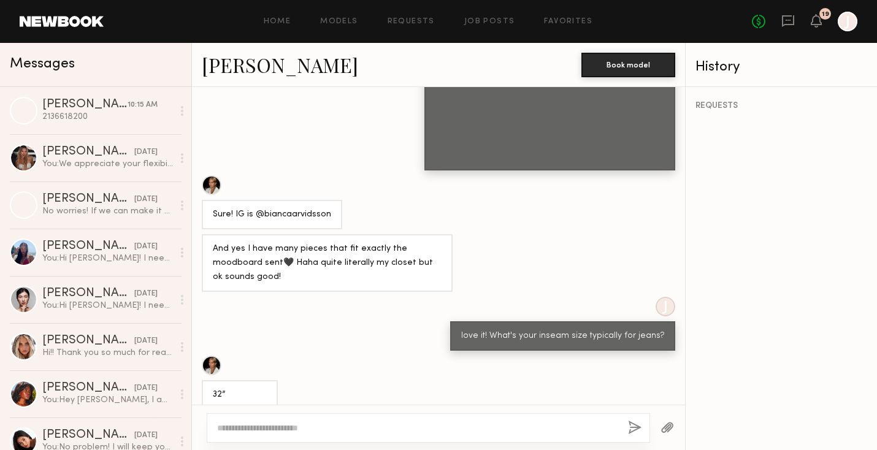
scroll to position [1905, 0]
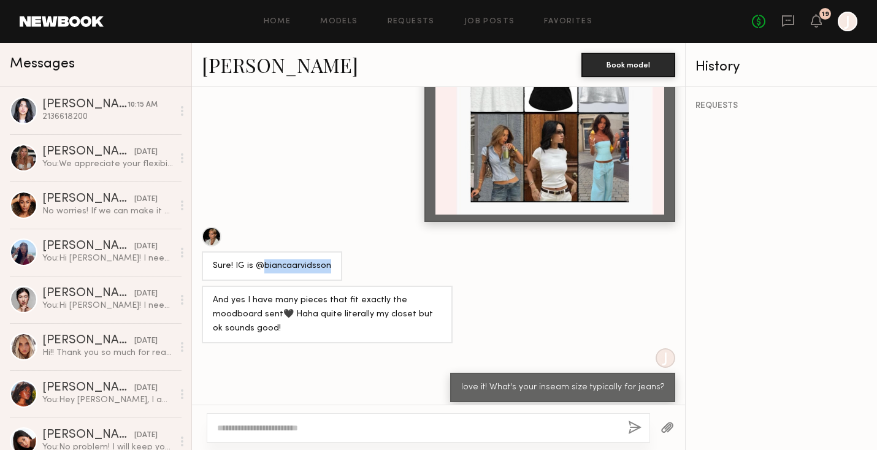
drag, startPoint x: 263, startPoint y: 213, endPoint x: 366, endPoint y: 213, distance: 103.0
click at [366, 227] on div "Sure! IG is @biancaarvidsson" at bounding box center [438, 254] width 493 height 54
copy div "biancaarvidsson"
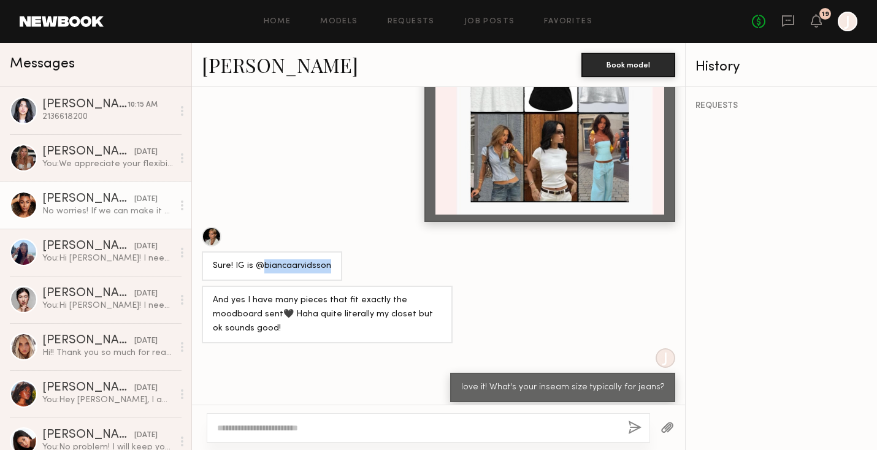
click at [104, 197] on div "[PERSON_NAME]" at bounding box center [88, 199] width 92 height 12
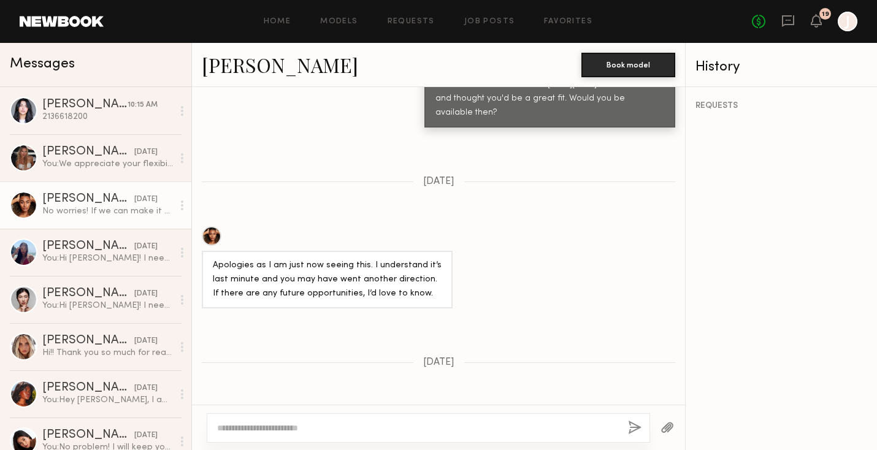
scroll to position [1041, 0]
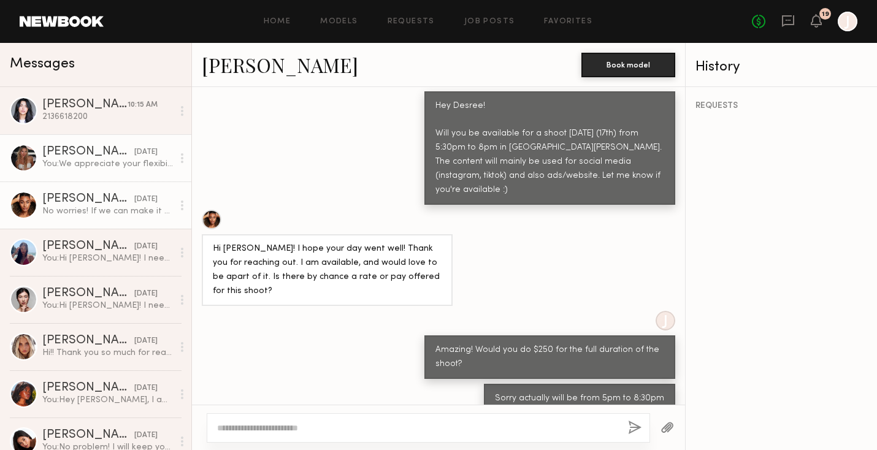
click at [160, 153] on div "Beata J. yesterday" at bounding box center [107, 152] width 131 height 12
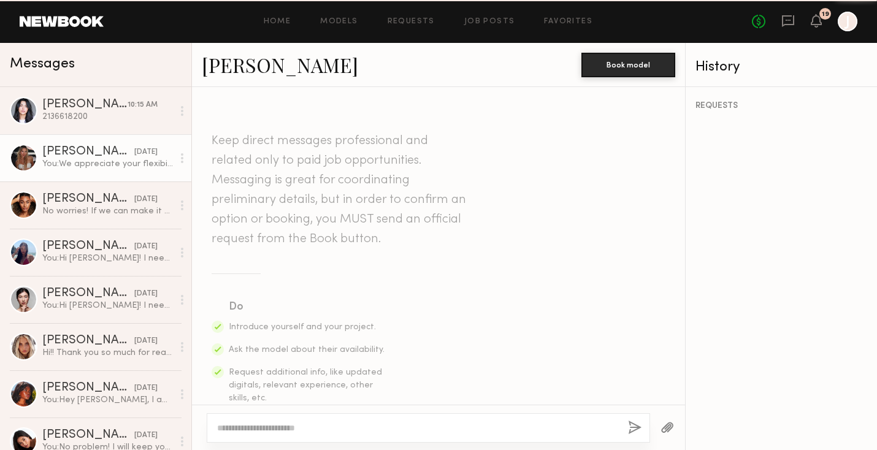
scroll to position [1280, 0]
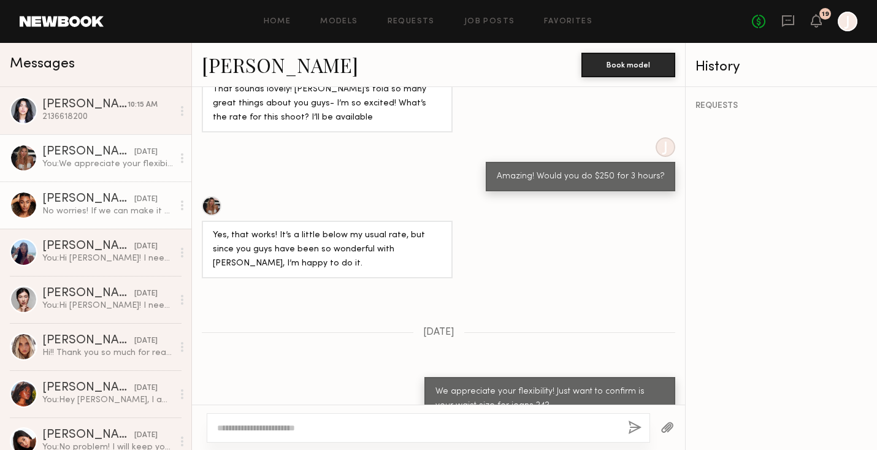
click at [108, 191] on link "Desree H. 09/12/2025 No worries! If we can make it $325 that will work. If not …" at bounding box center [95, 205] width 191 height 47
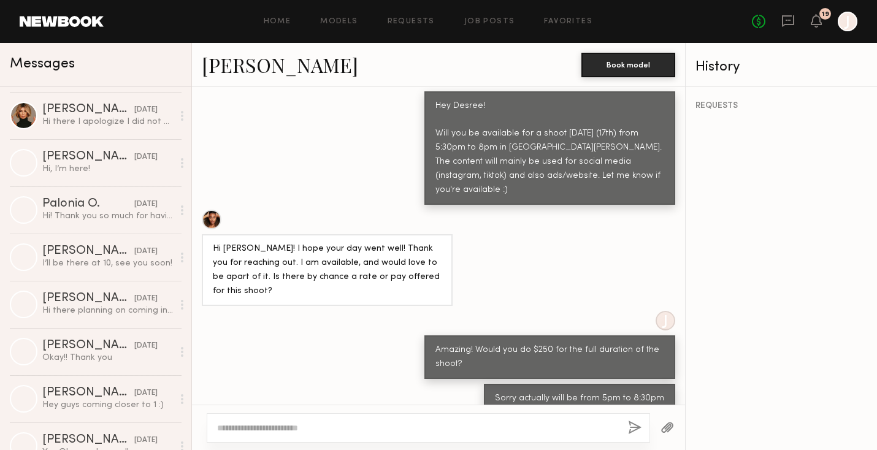
scroll to position [1650, 0]
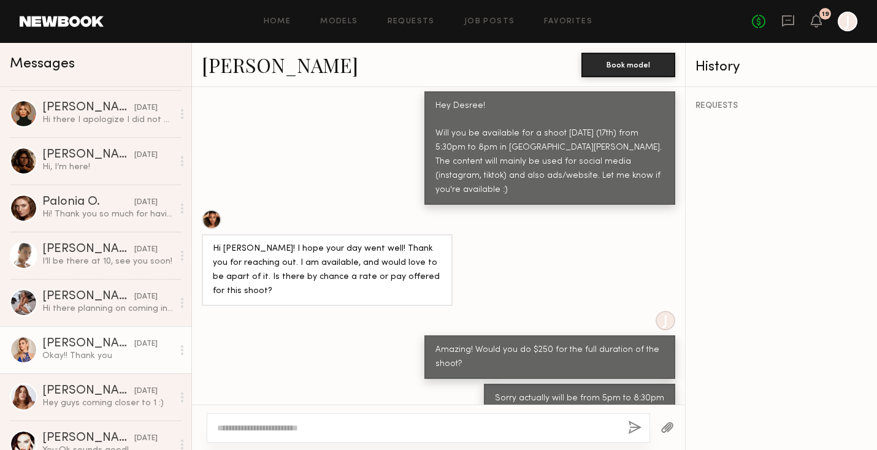
click at [124, 351] on div "Okay!! Thank you" at bounding box center [107, 356] width 131 height 12
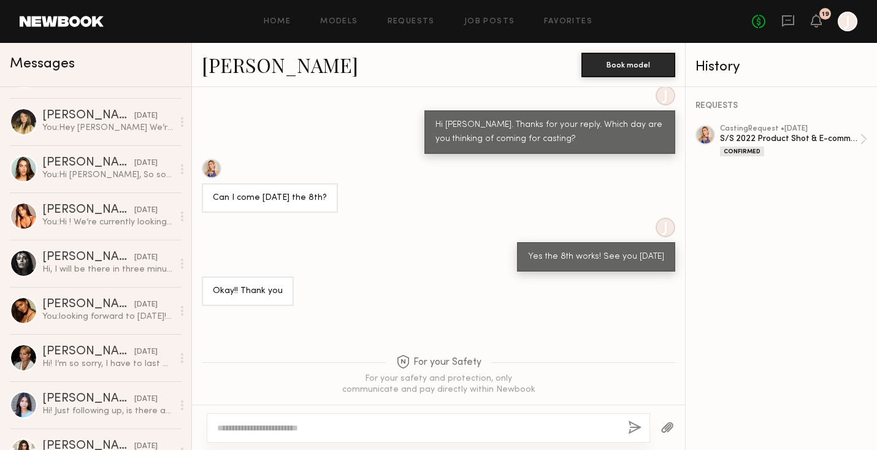
scroll to position [461, 0]
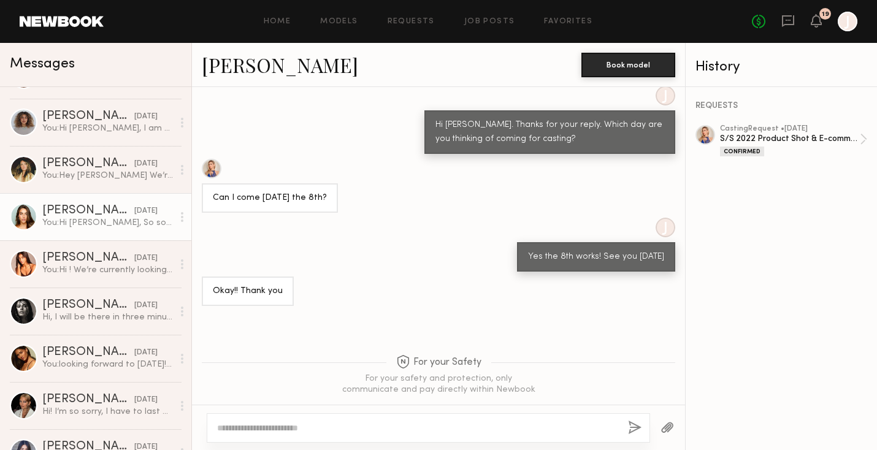
click at [102, 211] on div "Shelby M." at bounding box center [88, 211] width 92 height 12
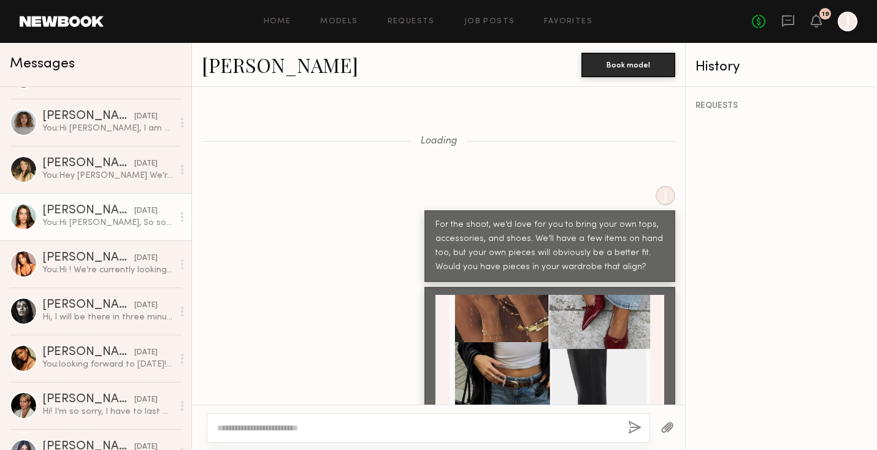
scroll to position [1302, 0]
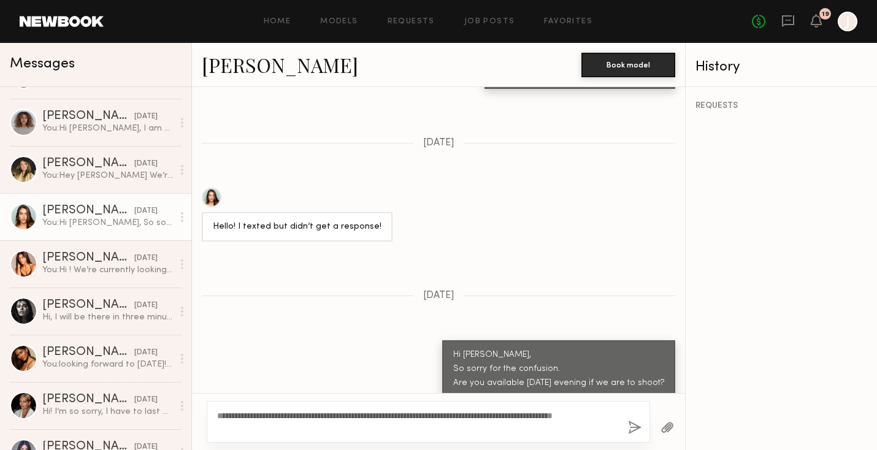
click at [227, 428] on textarea "**********" at bounding box center [417, 422] width 401 height 25
type textarea "**********"
click at [633, 431] on button "button" at bounding box center [634, 428] width 13 height 15
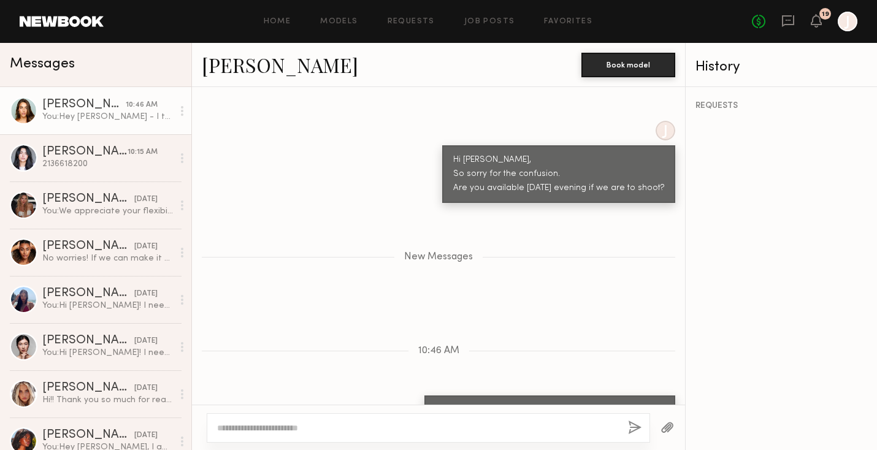
scroll to position [1562, 0]
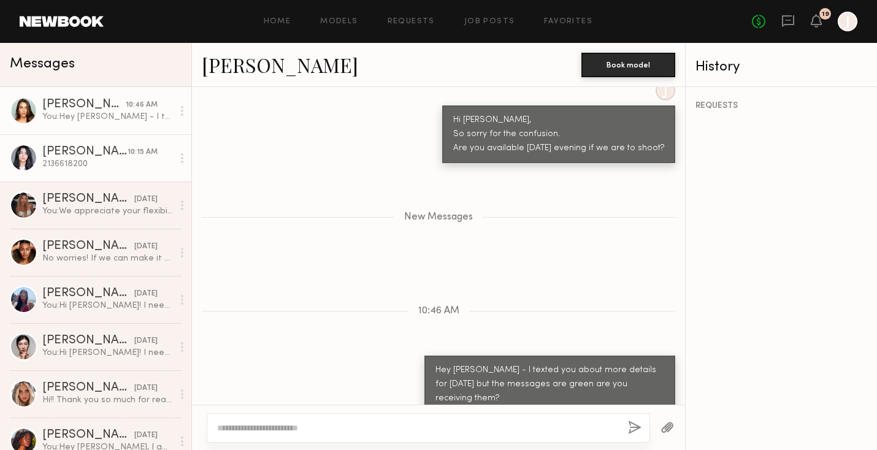
click at [157, 159] on div "2136618200" at bounding box center [107, 164] width 131 height 12
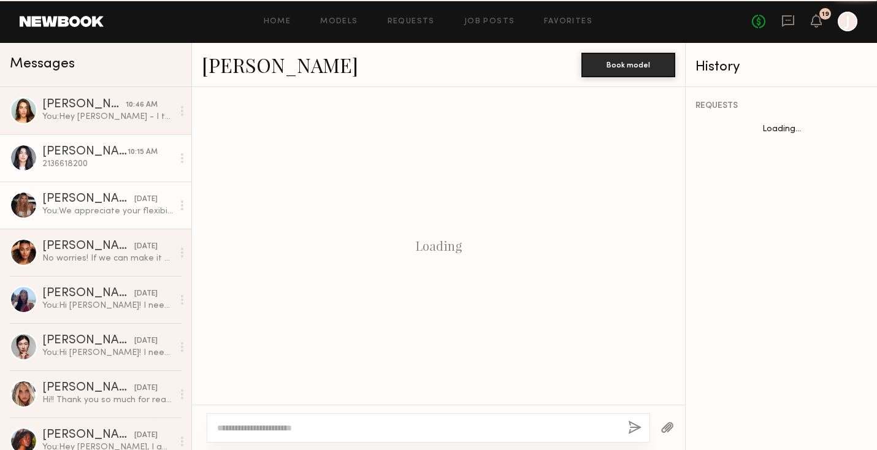
scroll to position [1566, 0]
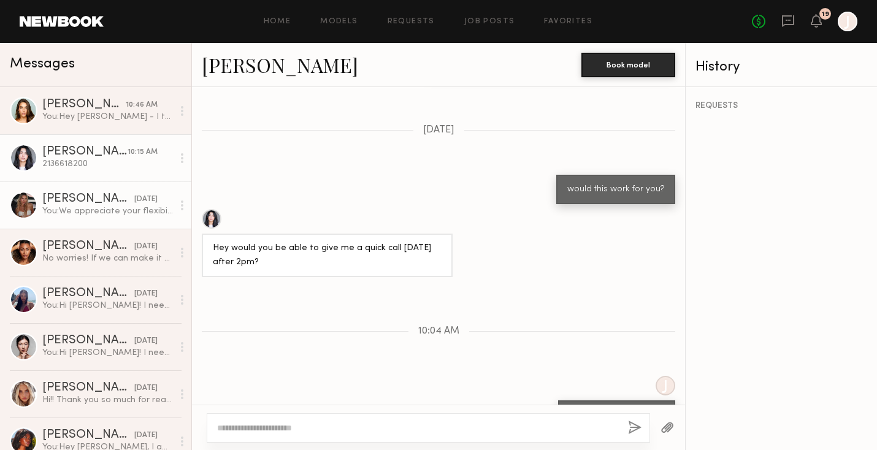
click at [134, 208] on div "You: We appreciate your flexibility! Just want to confirm is your waist size fo…" at bounding box center [107, 211] width 131 height 12
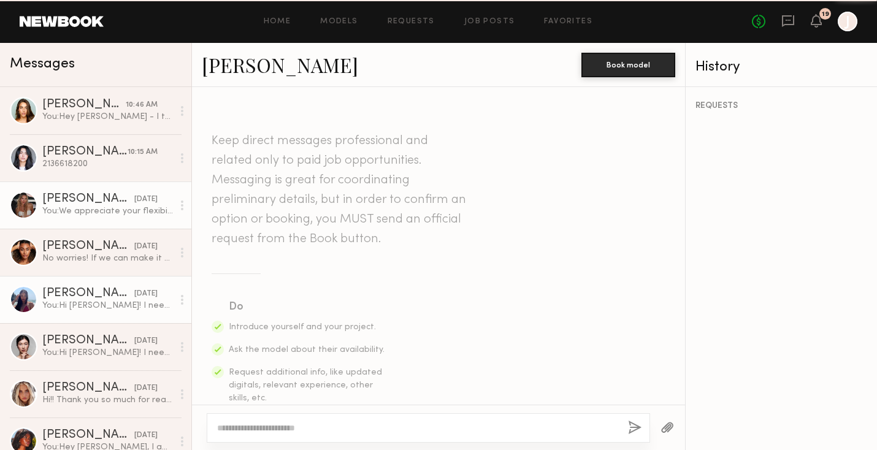
scroll to position [1280, 0]
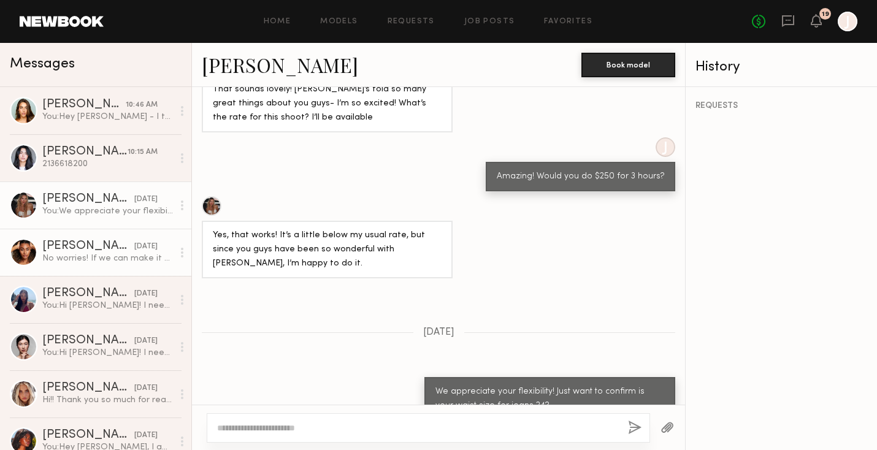
click at [118, 254] on div "No worries! If we can make it $325 that will work. If not I totally understand!" at bounding box center [107, 259] width 131 height 12
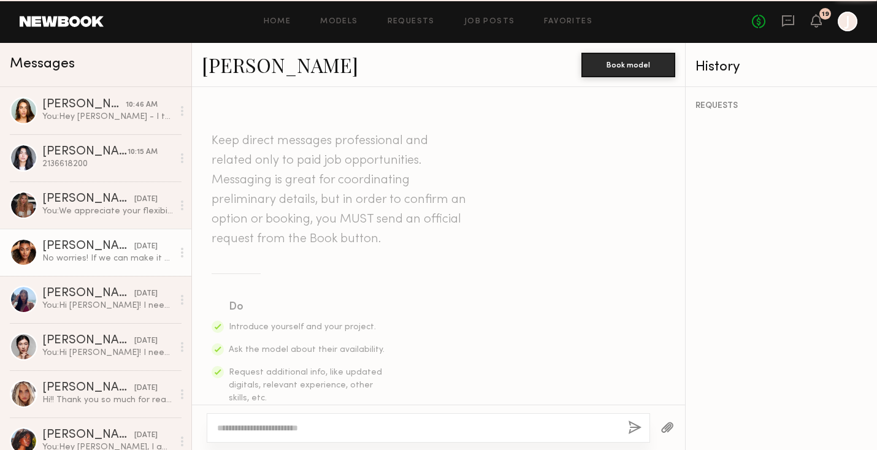
scroll to position [1041, 0]
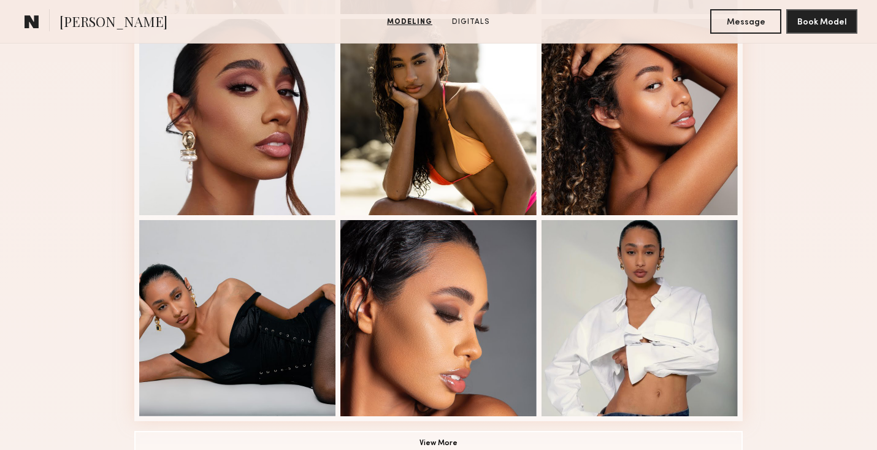
scroll to position [796, 0]
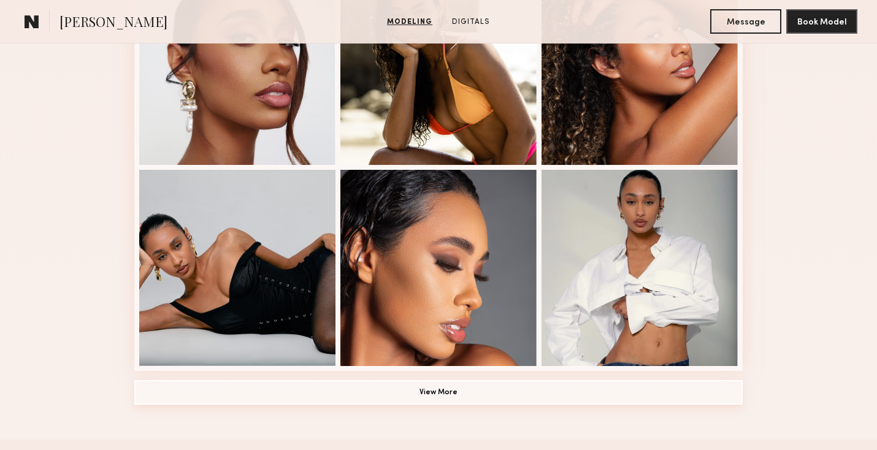
click at [183, 387] on button "View More" at bounding box center [438, 392] width 608 height 25
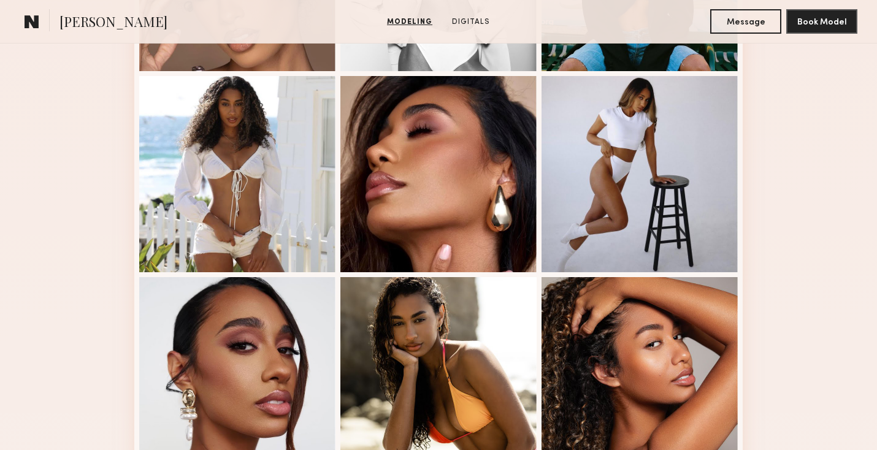
scroll to position [486, 0]
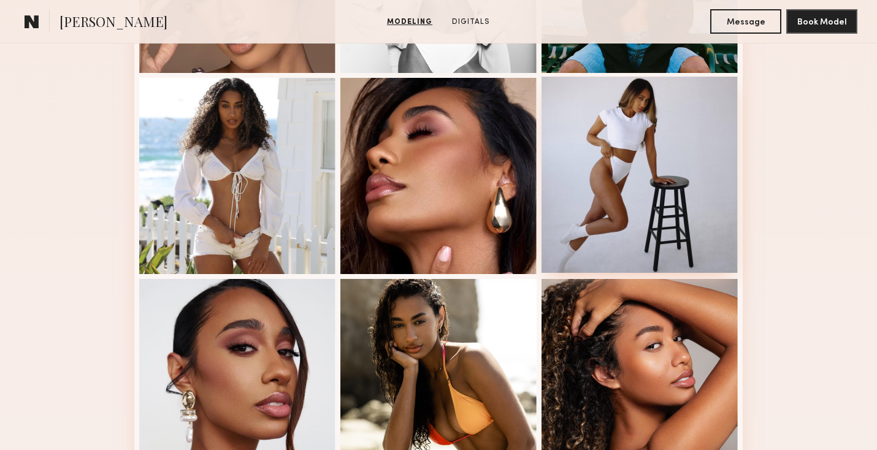
click at [643, 134] on div at bounding box center [639, 175] width 196 height 196
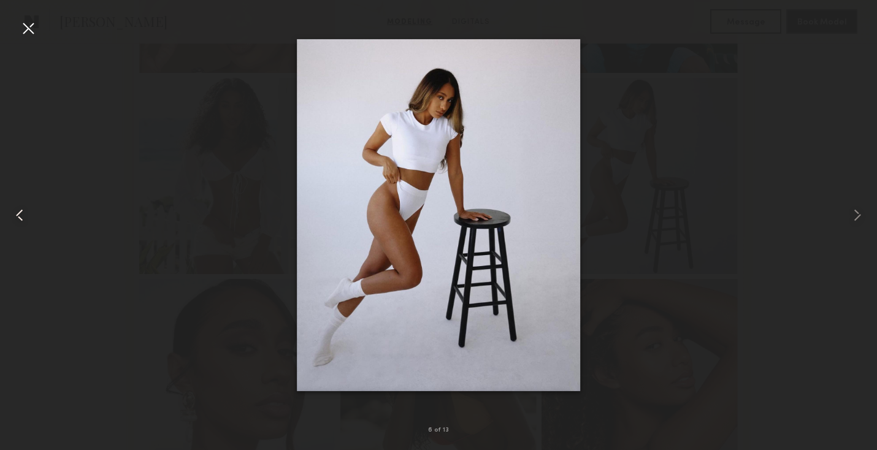
click at [22, 220] on common-icon at bounding box center [20, 215] width 20 height 20
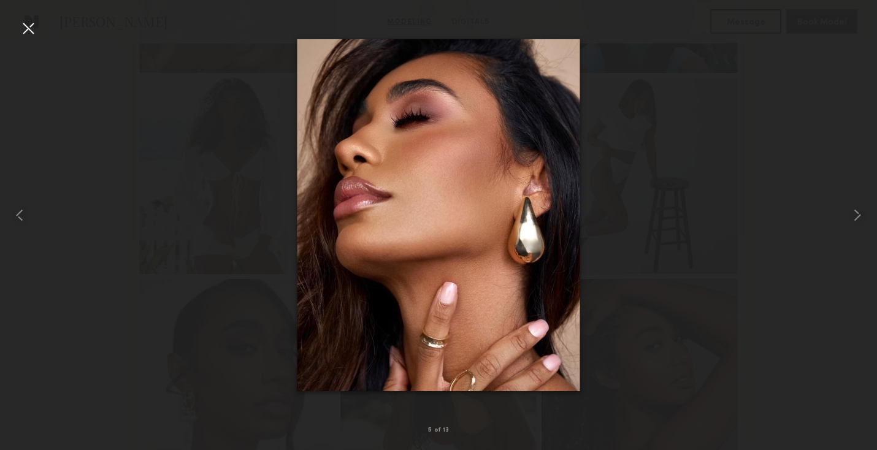
click at [113, 106] on div at bounding box center [438, 215] width 877 height 391
click at [20, 26] on div at bounding box center [28, 28] width 20 height 20
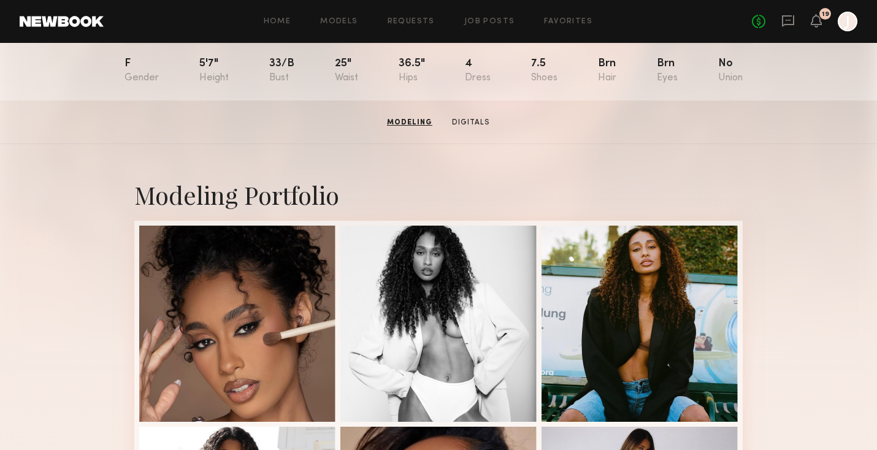
scroll to position [0, 0]
